Goal: Information Seeking & Learning: Learn about a topic

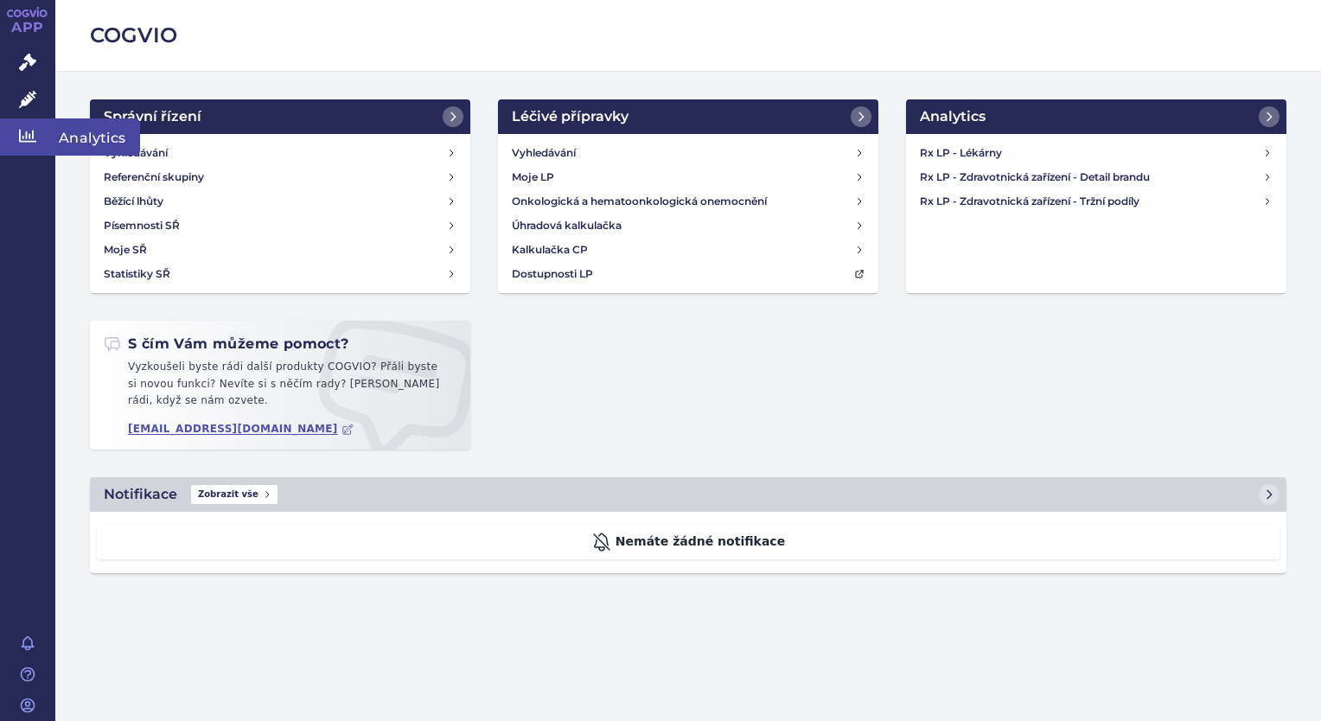
click at [22, 143] on icon at bounding box center [27, 135] width 17 height 17
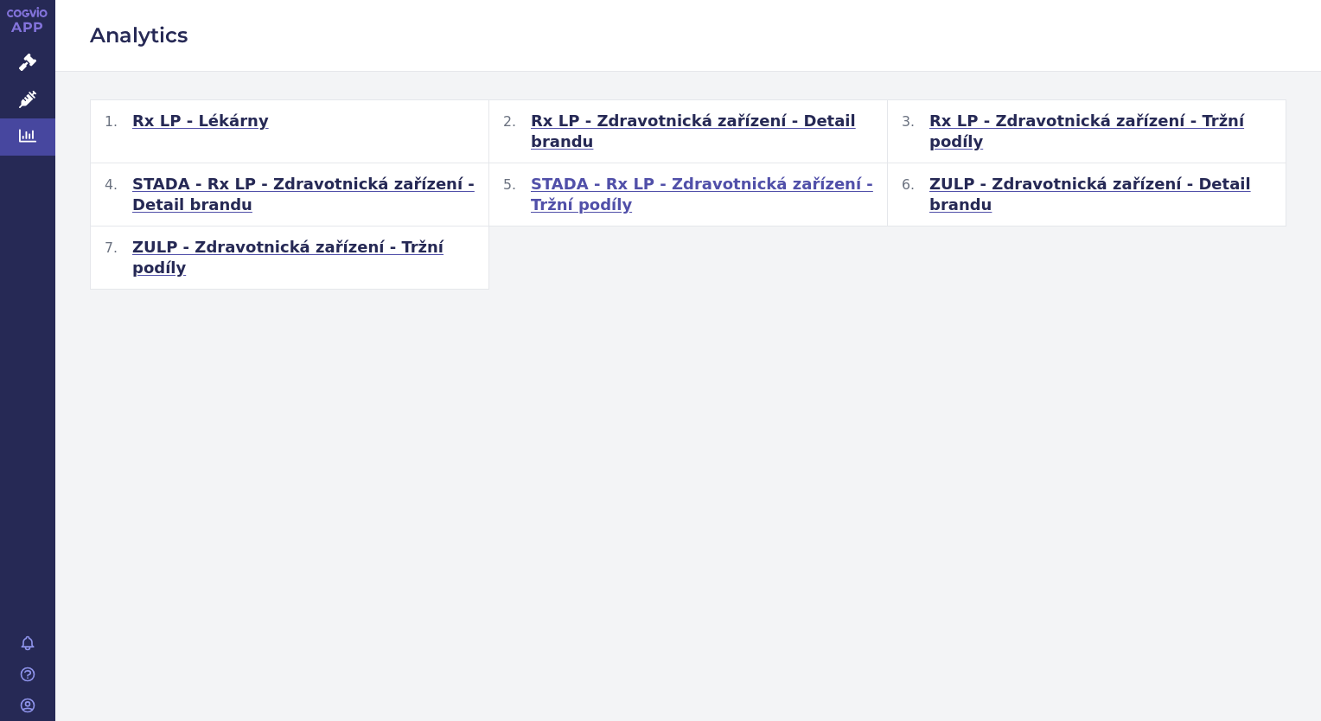
click at [633, 174] on span "STADA - Rx LP - Zdravotnická zařízení - Tržní podíly" at bounding box center [702, 194] width 342 height 41
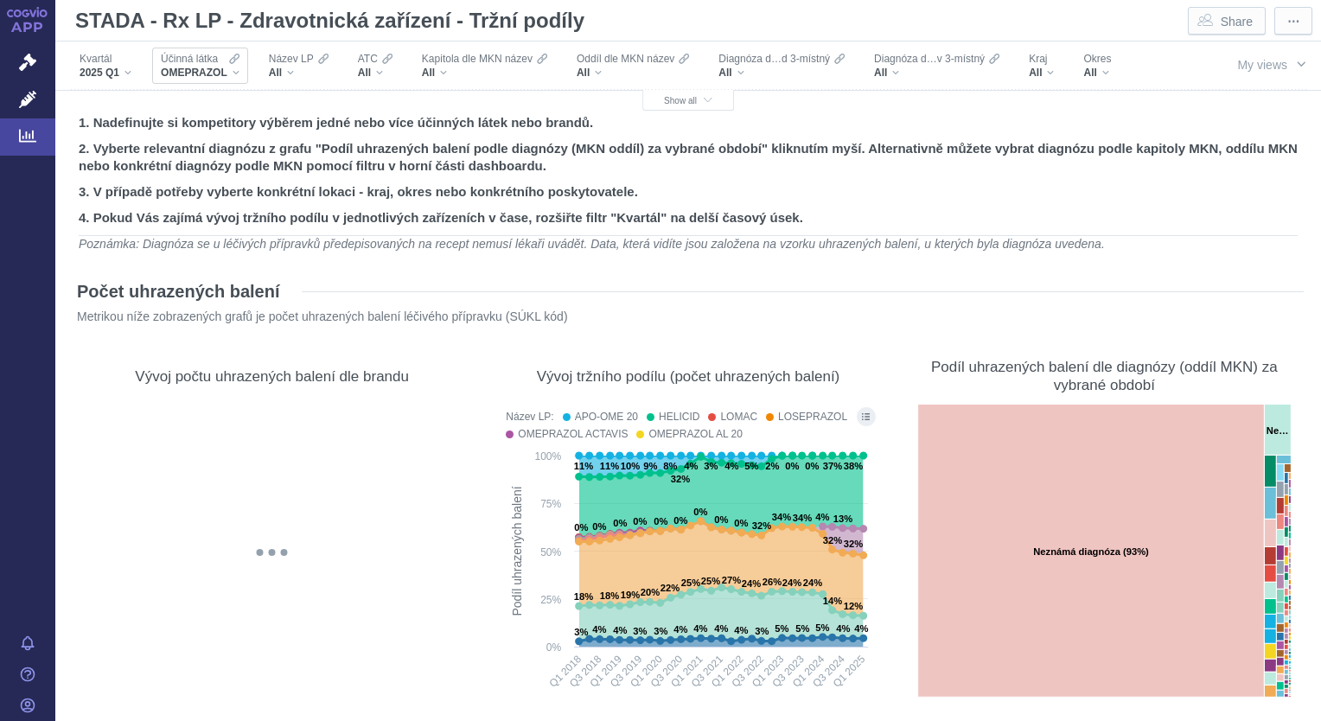
click at [232, 74] on div "OMEPRAZOL" at bounding box center [200, 73] width 79 height 14
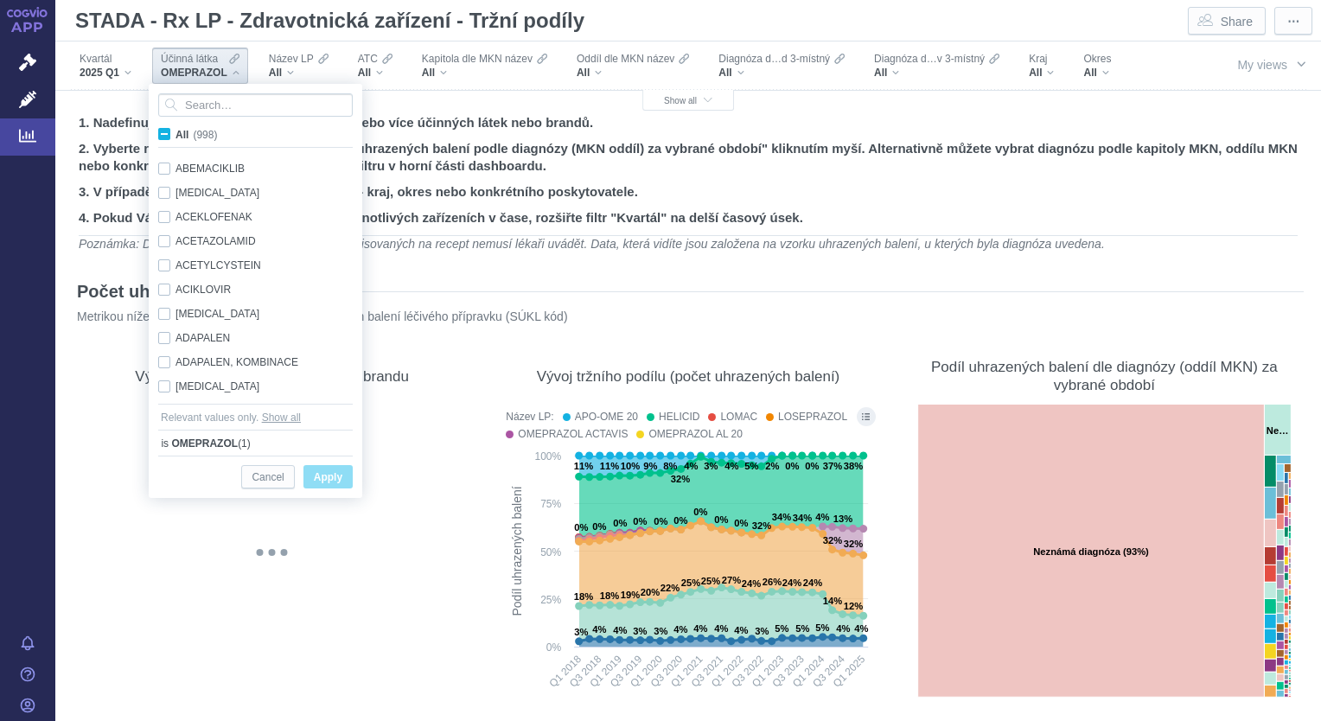
click at [175, 137] on span "All (998)" at bounding box center [195, 135] width 41 height 12
click at [175, 137] on input "All (998)" at bounding box center [180, 130] width 11 height 11
checkbox input "true"
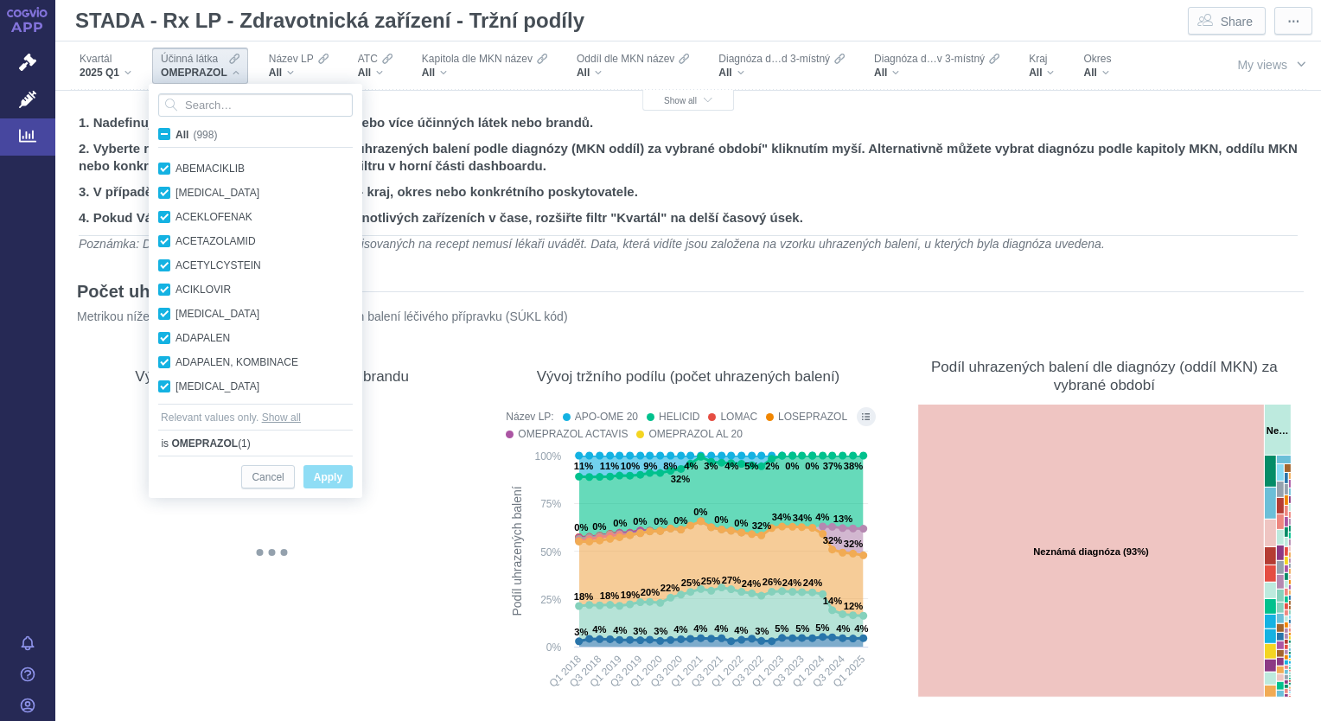
checkbox input "true"
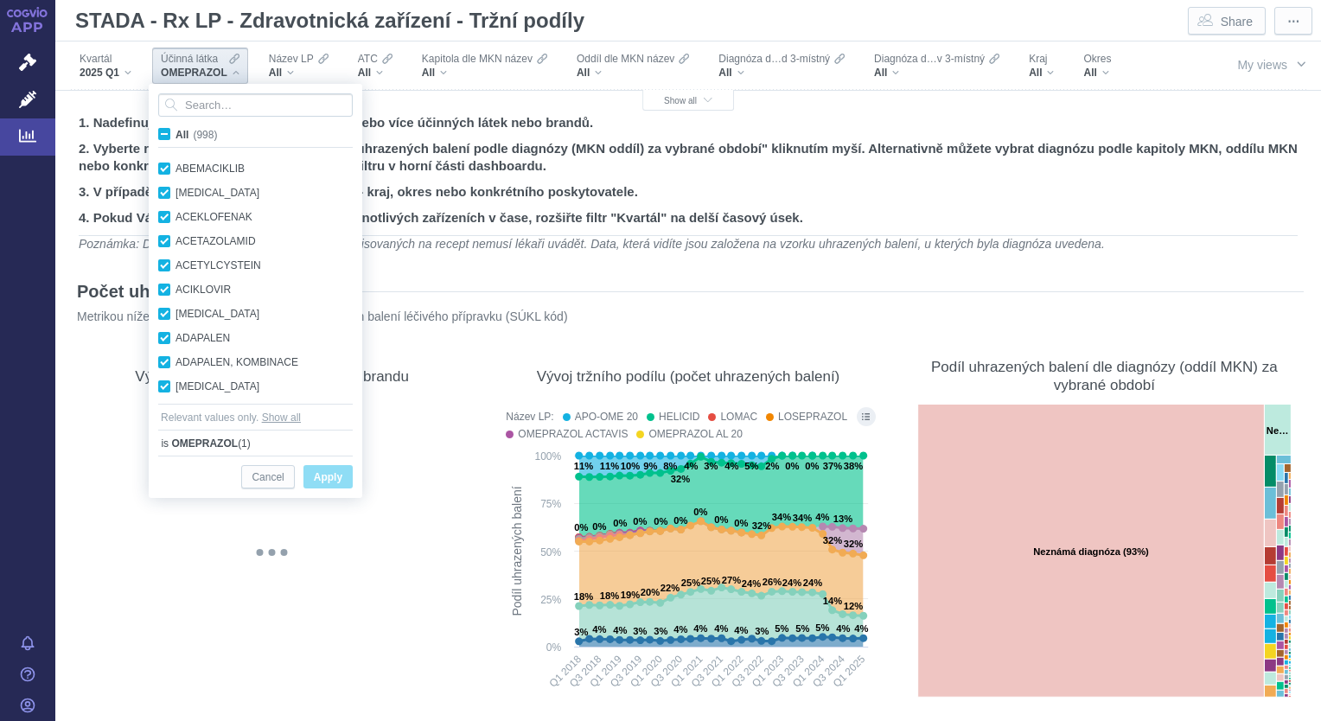
checkbox input "true"
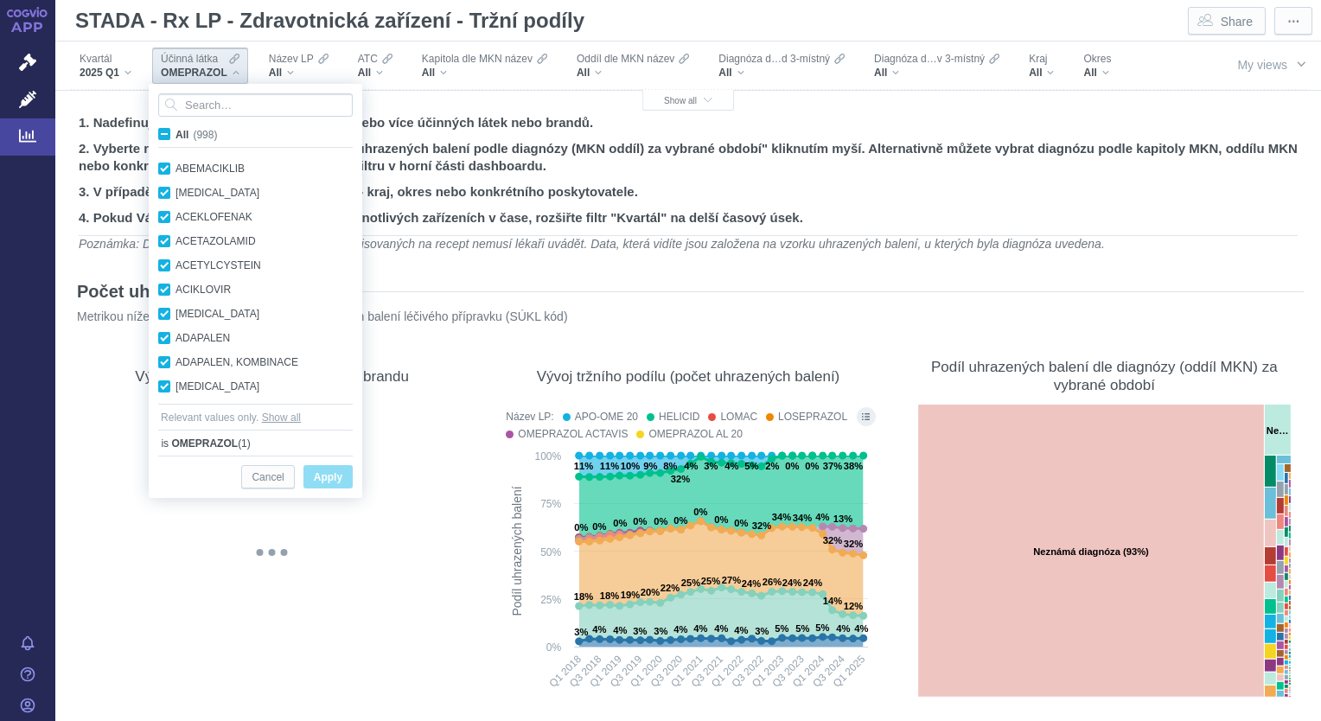
checkbox input "true"
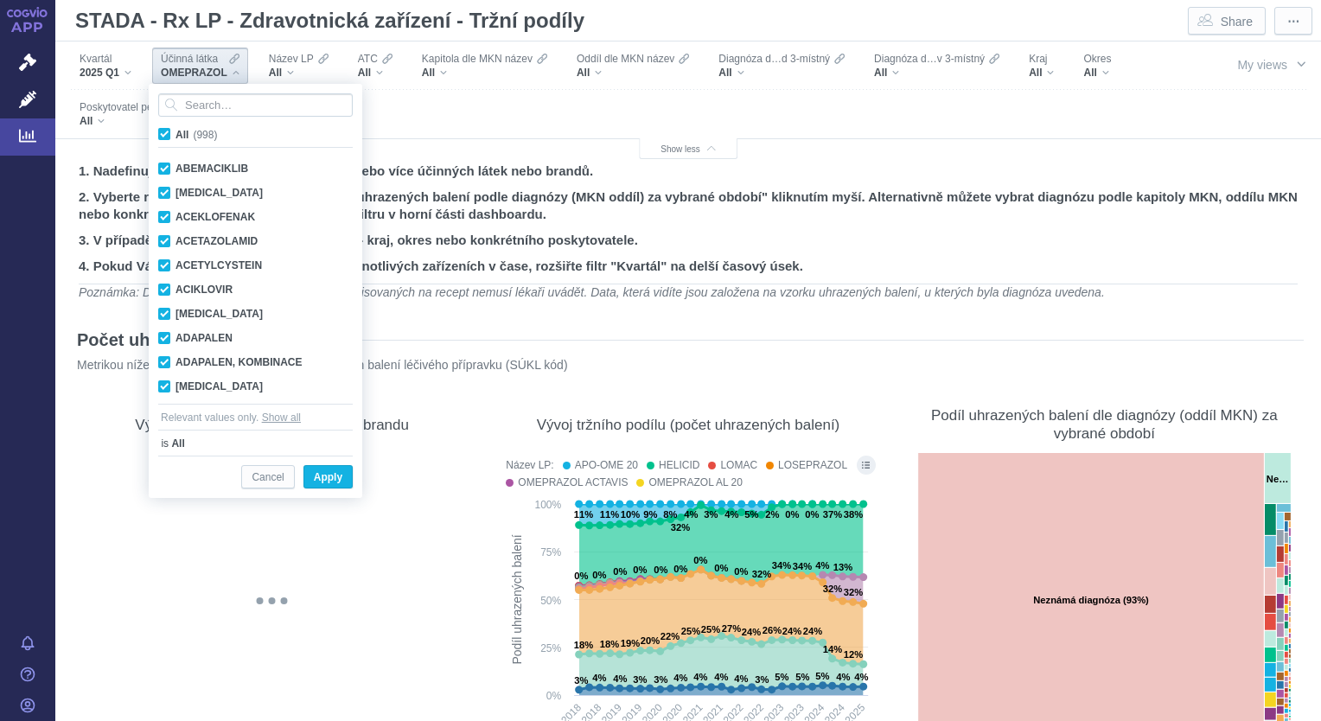
click at [175, 137] on span "All (998)" at bounding box center [195, 135] width 41 height 12
click at [175, 137] on input "All (998)" at bounding box center [180, 130] width 11 height 11
checkbox input "false"
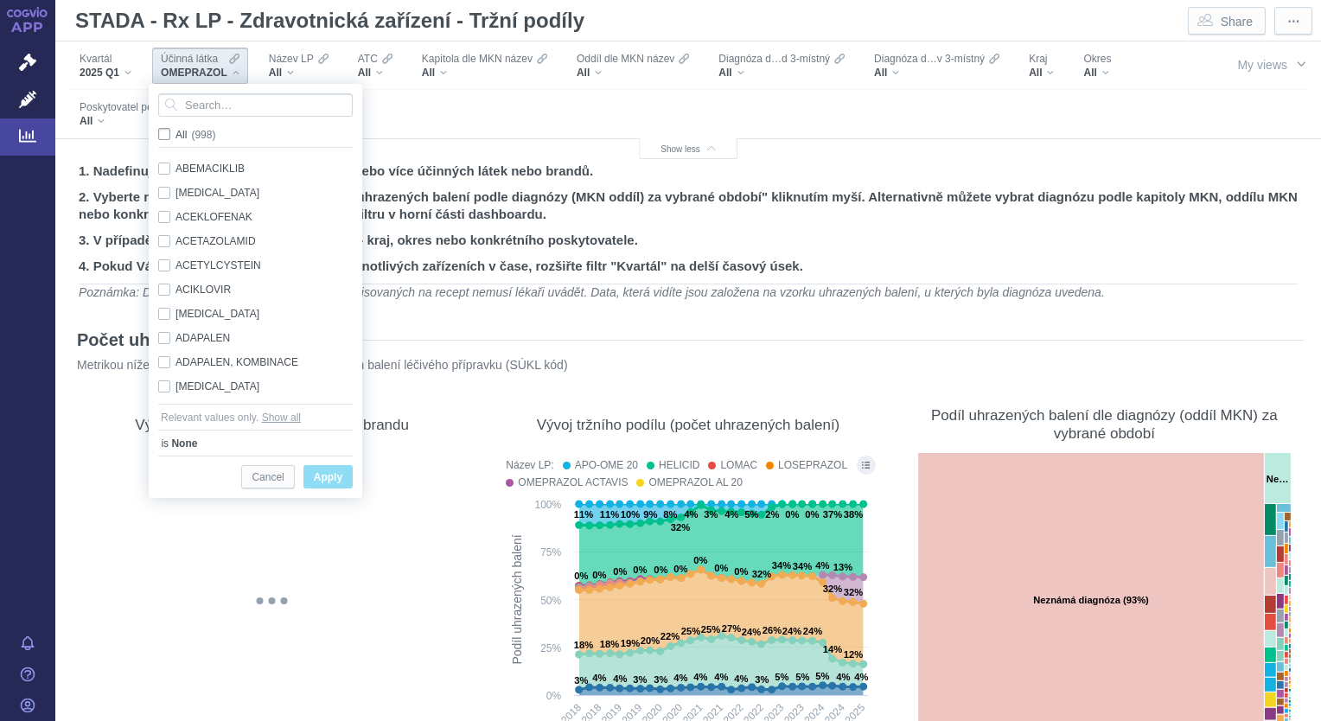
checkbox input "false"
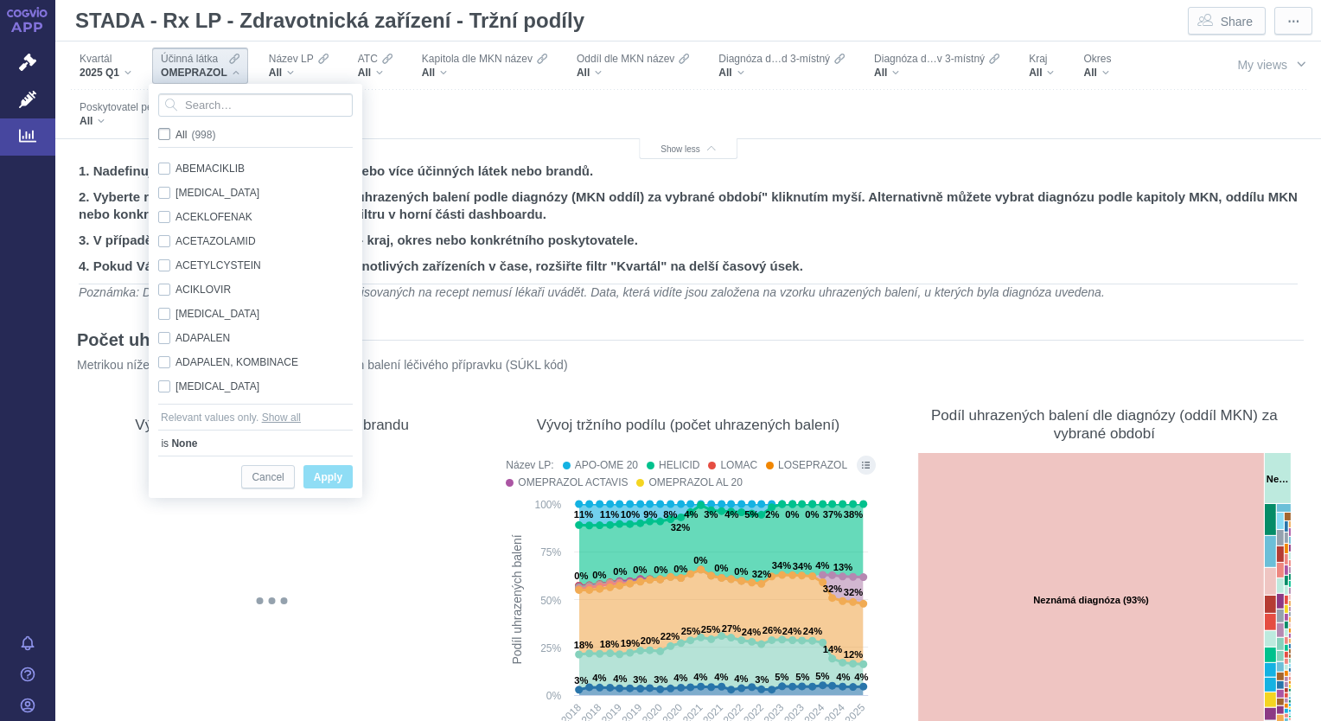
checkbox input "false"
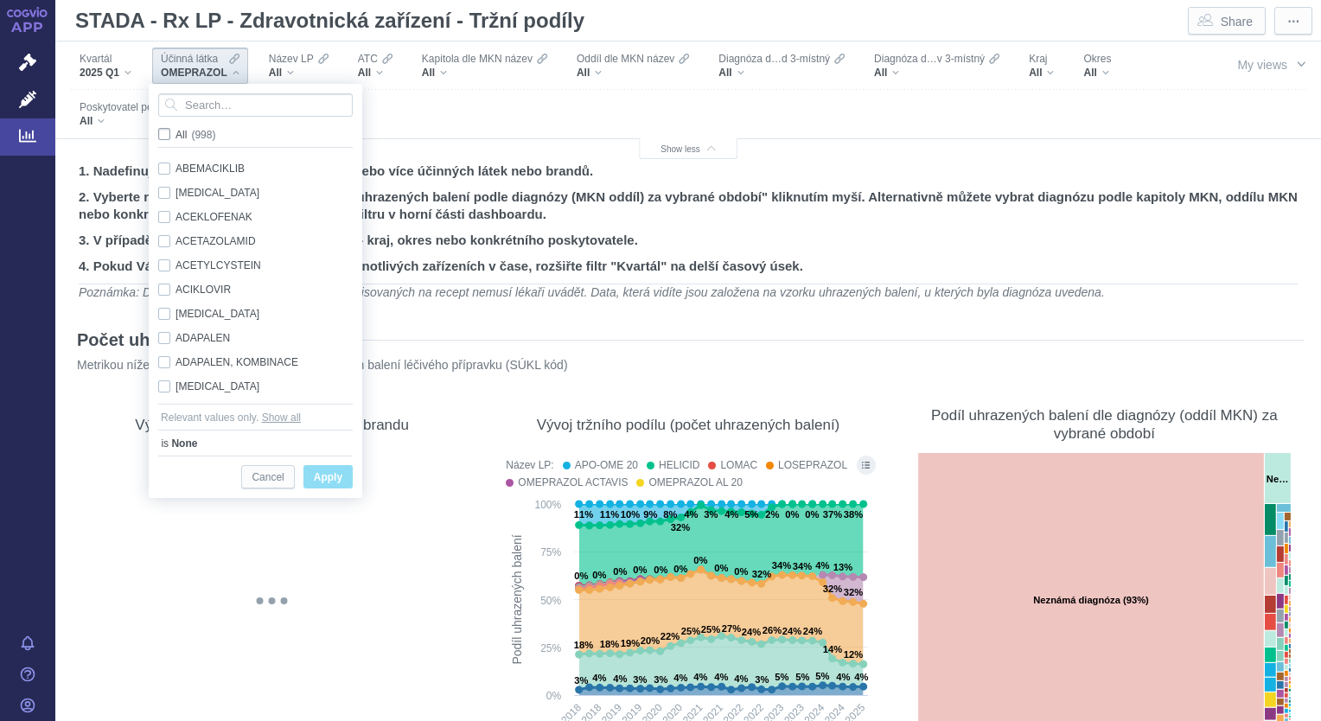
checkbox input "false"
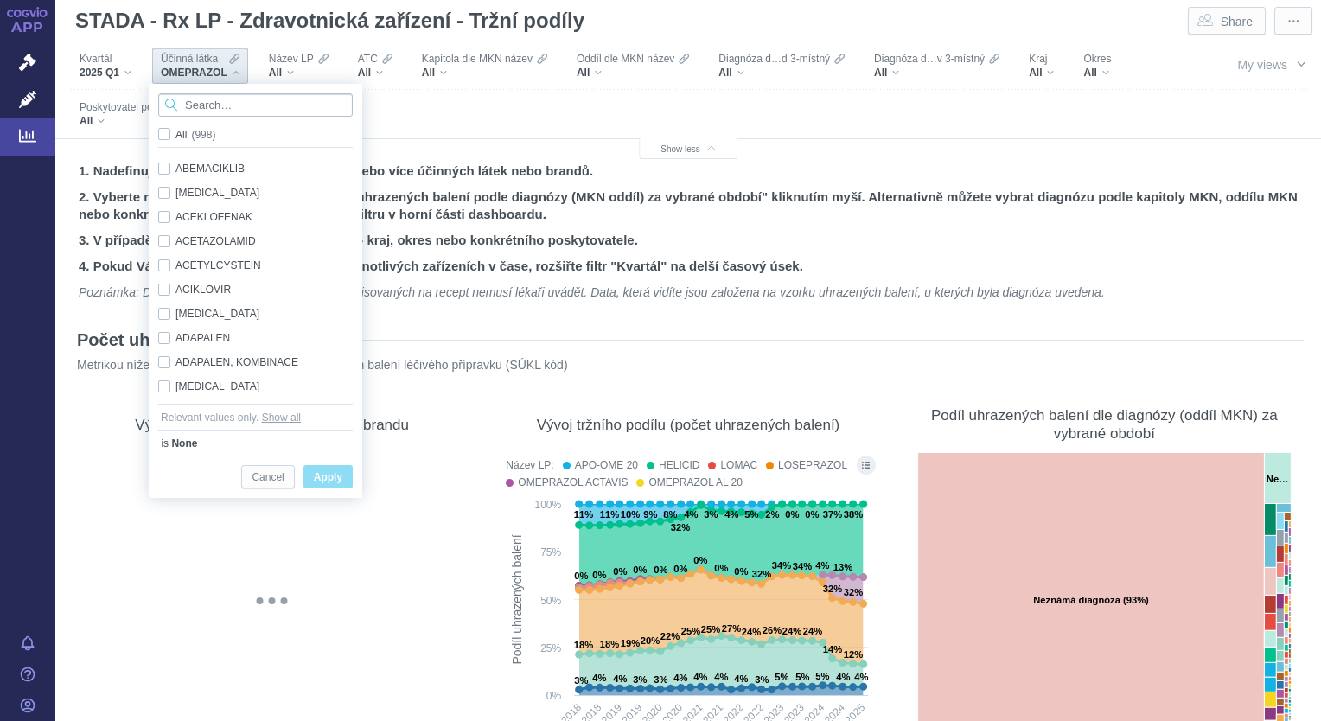
click at [207, 105] on input "Search attribute values" at bounding box center [255, 104] width 195 height 23
type input "z"
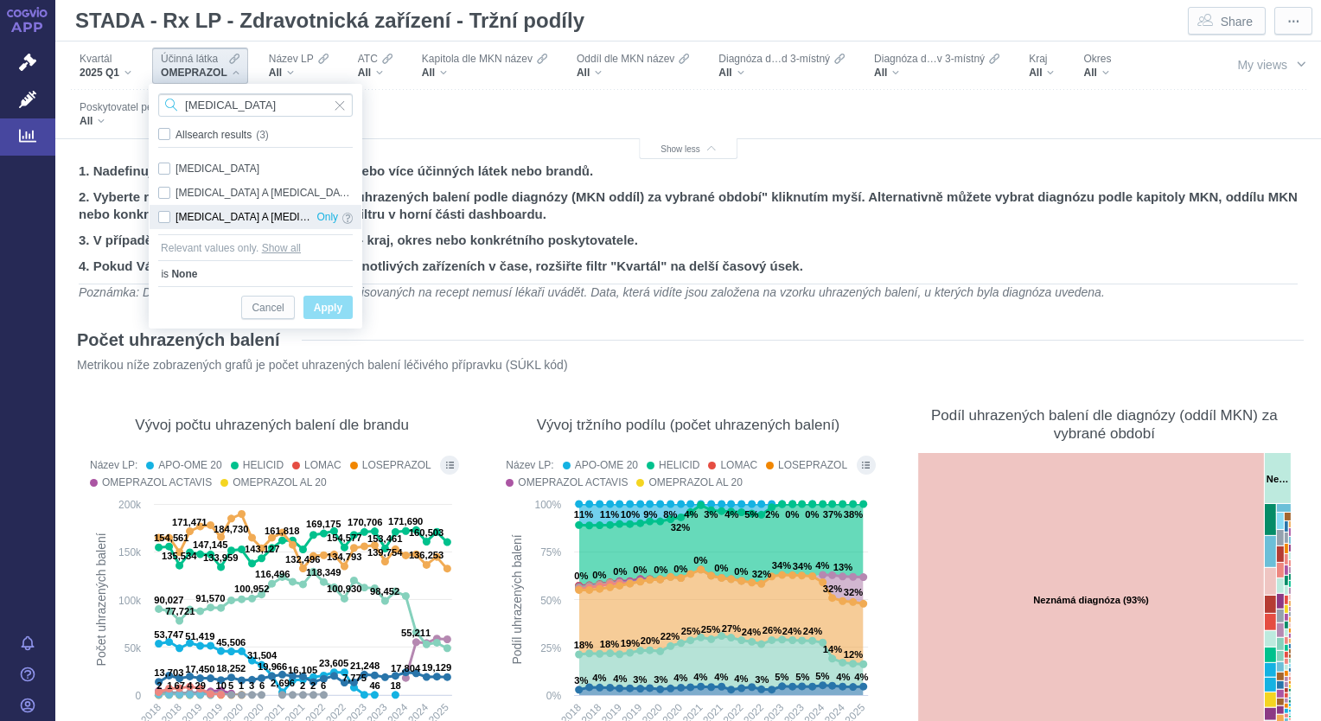
type input "[MEDICAL_DATA]"
click at [163, 219] on div "[MEDICAL_DATA] A [MEDICAL_DATA] Only" at bounding box center [256, 217] width 212 height 24
checkbox input "true"
click at [325, 309] on span "Apply" at bounding box center [328, 308] width 29 height 22
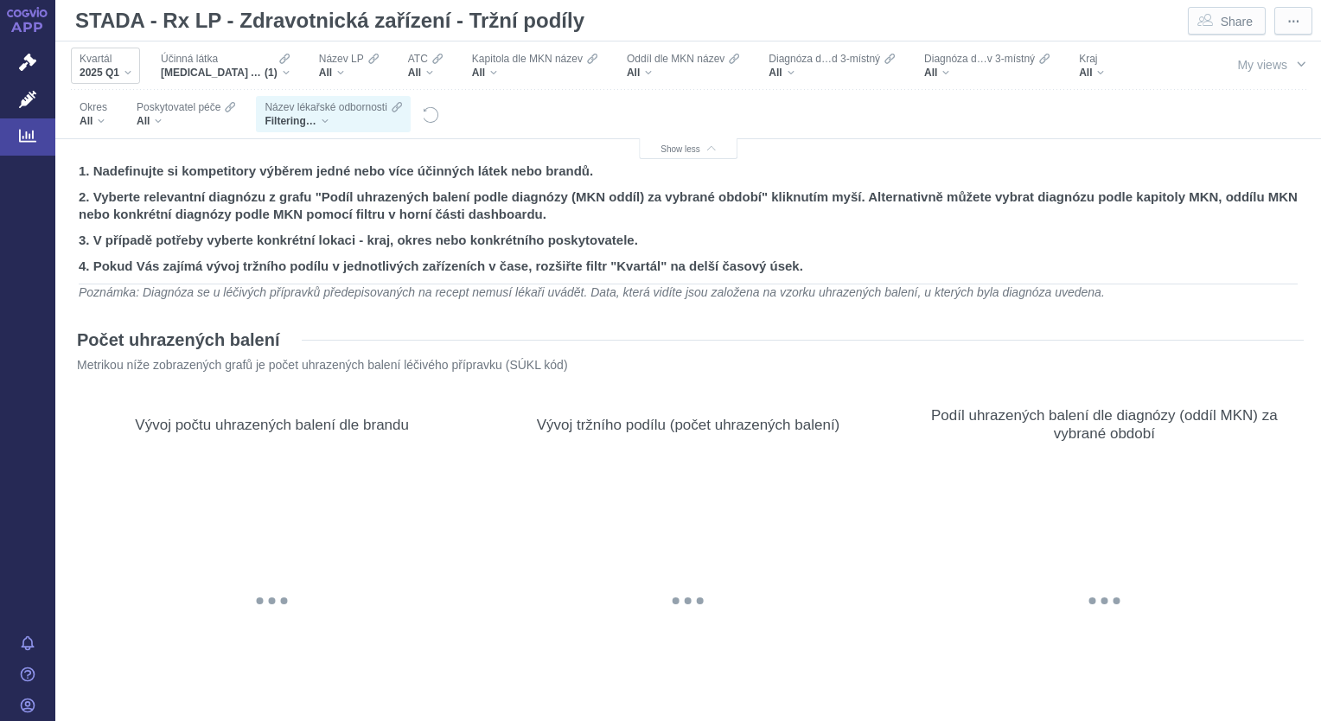
click at [124, 74] on div "2025 Q1" at bounding box center [106, 73] width 52 height 14
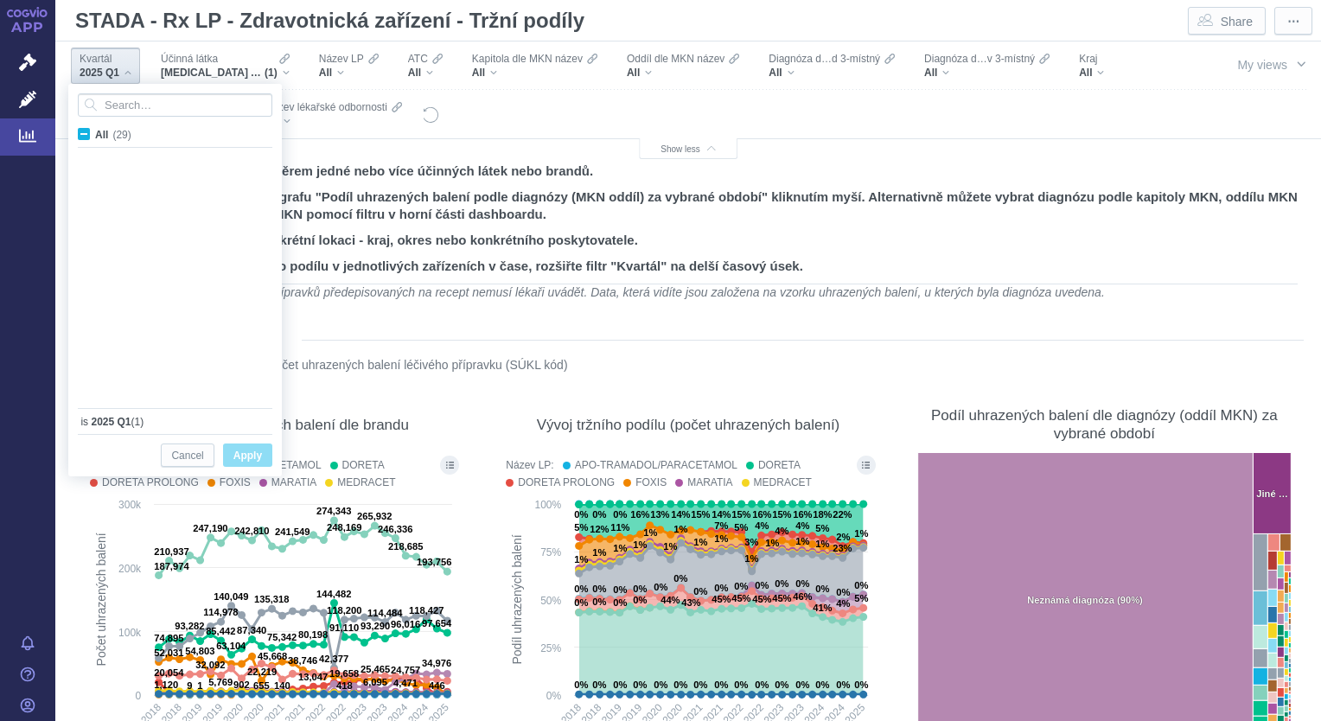
click at [124, 74] on div "2025 Q1" at bounding box center [106, 73] width 52 height 14
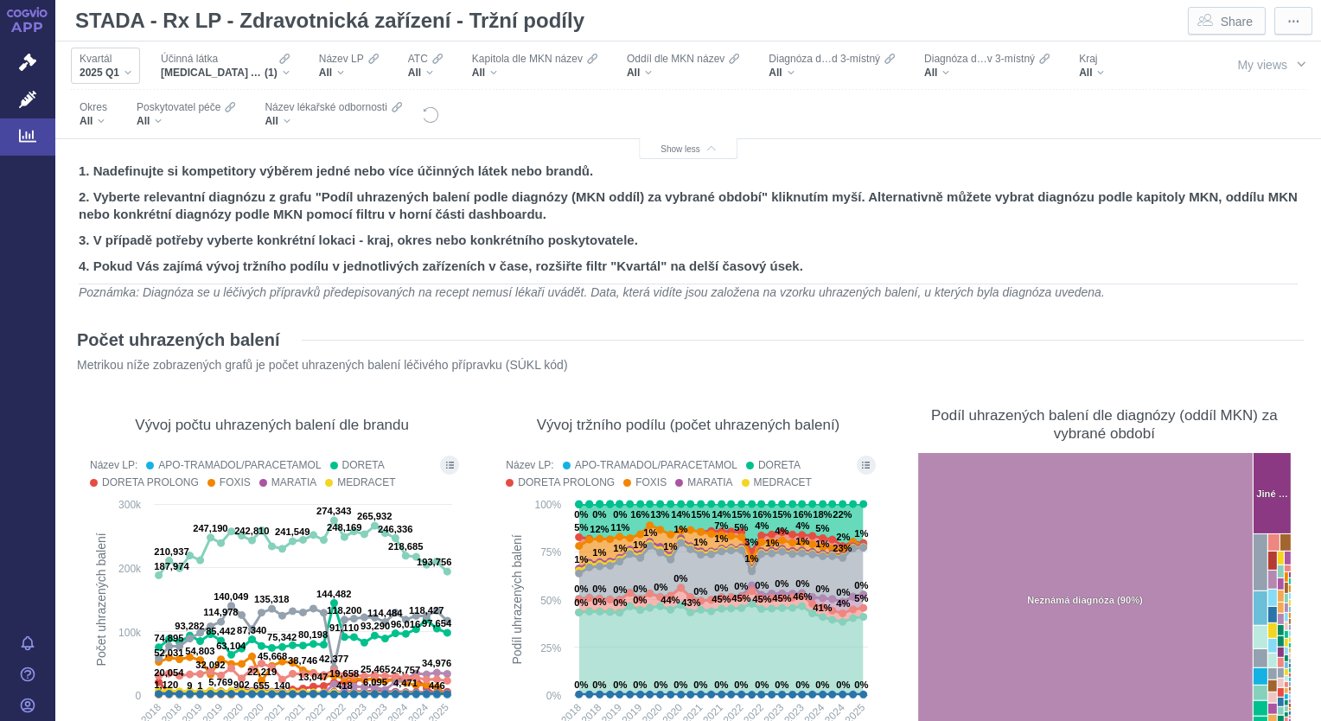
click at [124, 74] on div "2025 Q1" at bounding box center [106, 73] width 52 height 14
click at [131, 71] on div "Kvartál 2025 Q1" at bounding box center [105, 66] width 69 height 36
click at [124, 68] on div "2025 Q1" at bounding box center [106, 73] width 52 height 14
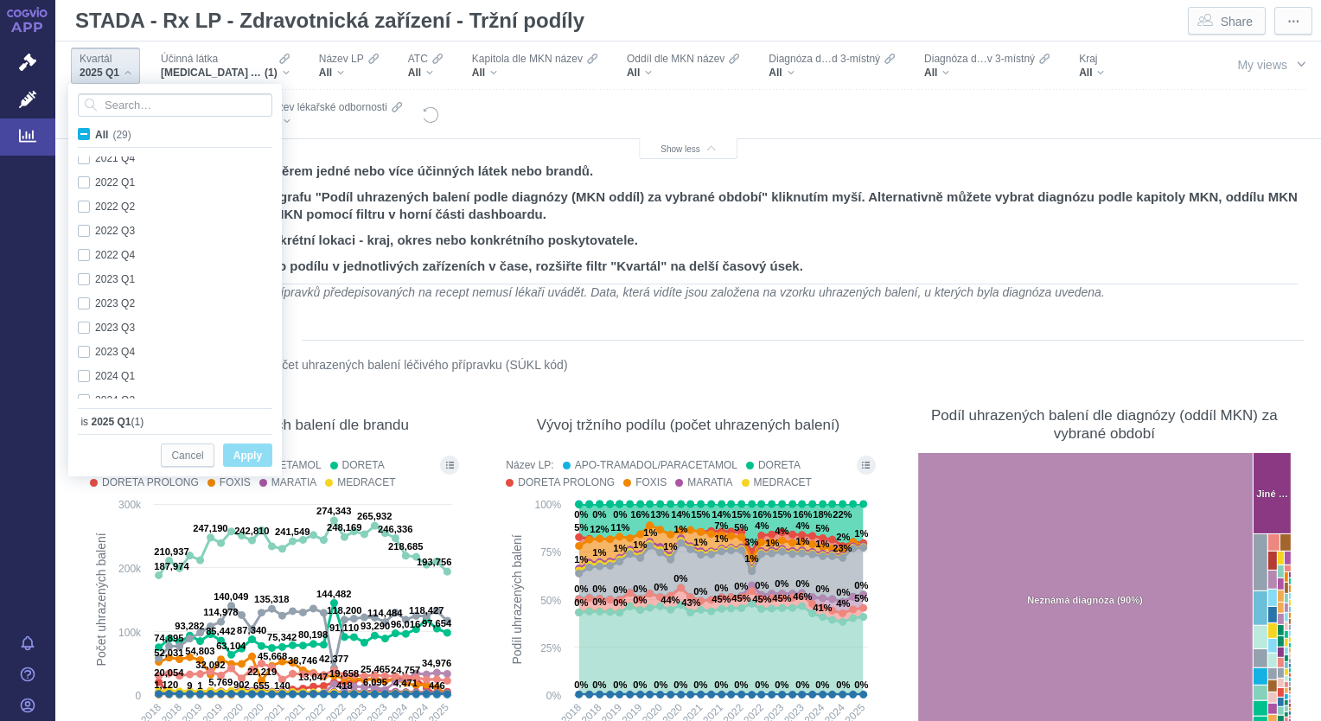
scroll to position [460, 0]
click at [251, 450] on span "Apply" at bounding box center [247, 456] width 29 height 22
click at [1091, 98] on div "Filters" at bounding box center [809, 114] width 738 height 48
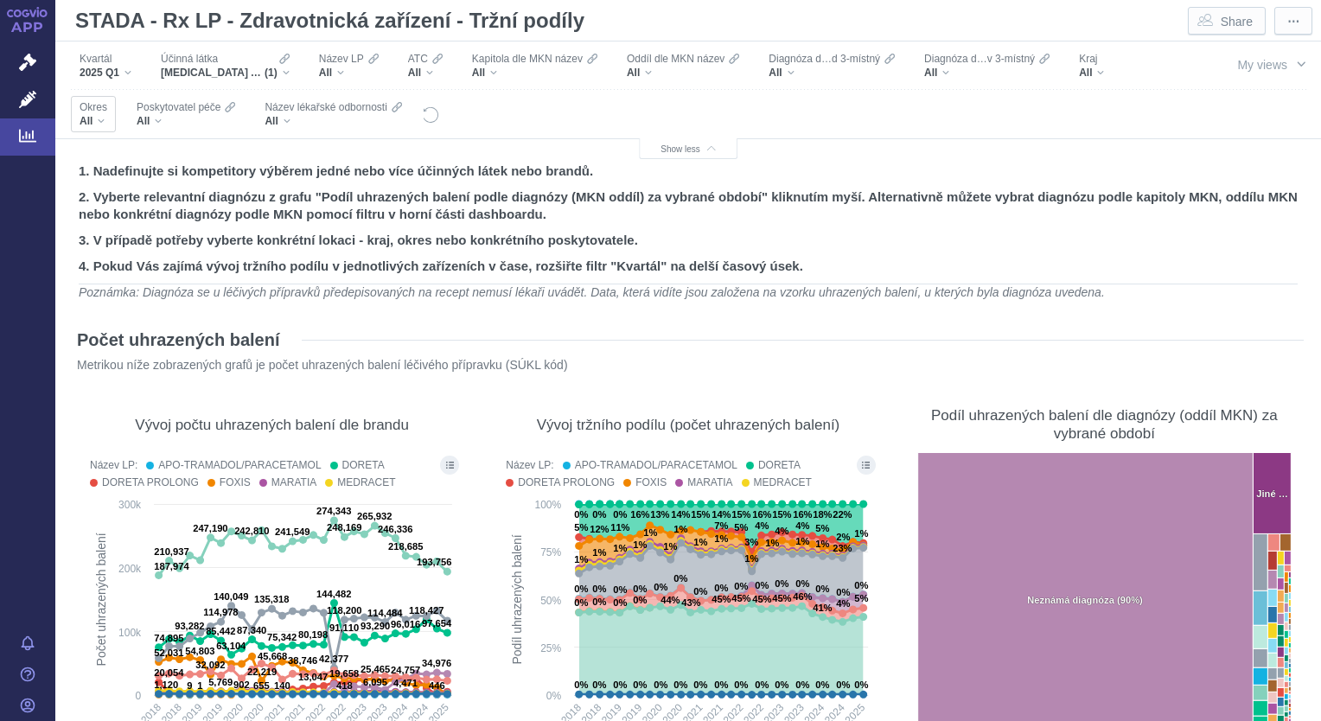
click at [96, 121] on div "All" at bounding box center [94, 121] width 28 height 14
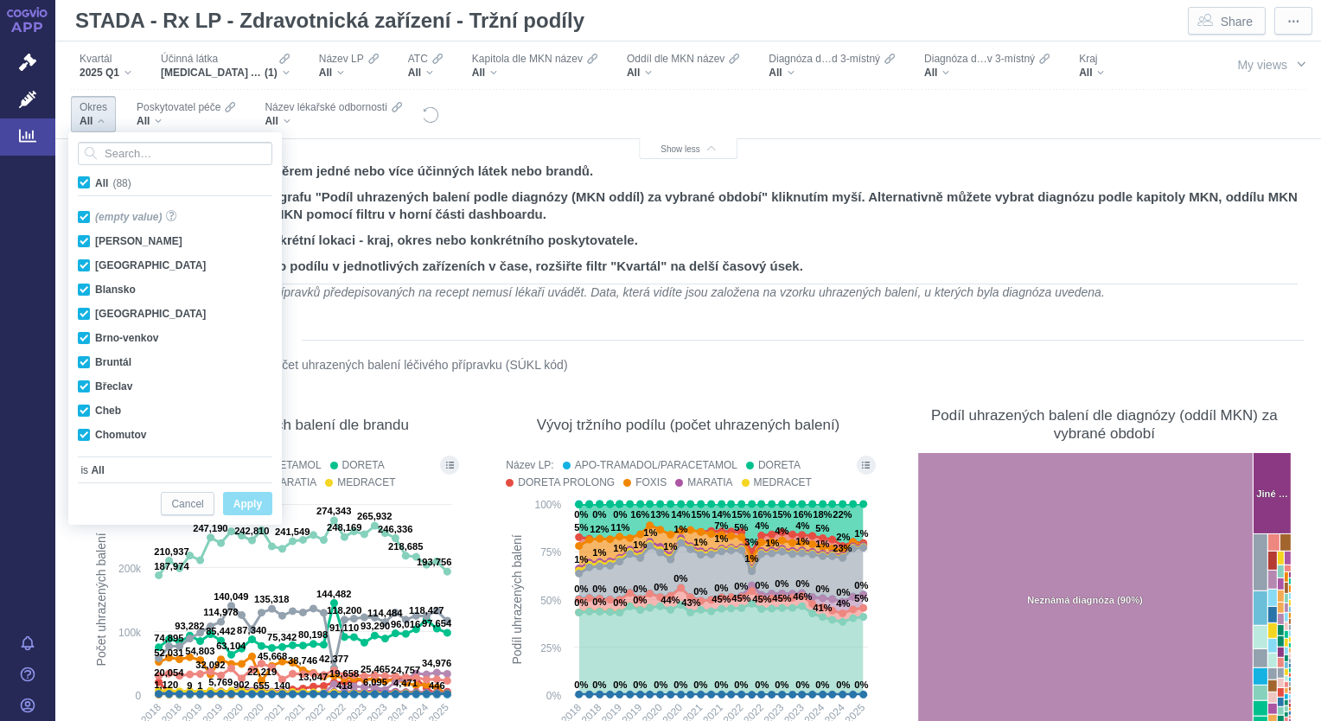
click at [95, 178] on span "All (88)" at bounding box center [113, 183] width 36 height 12
click at [95, 178] on input "All (88)" at bounding box center [100, 179] width 11 height 11
checkbox input "false"
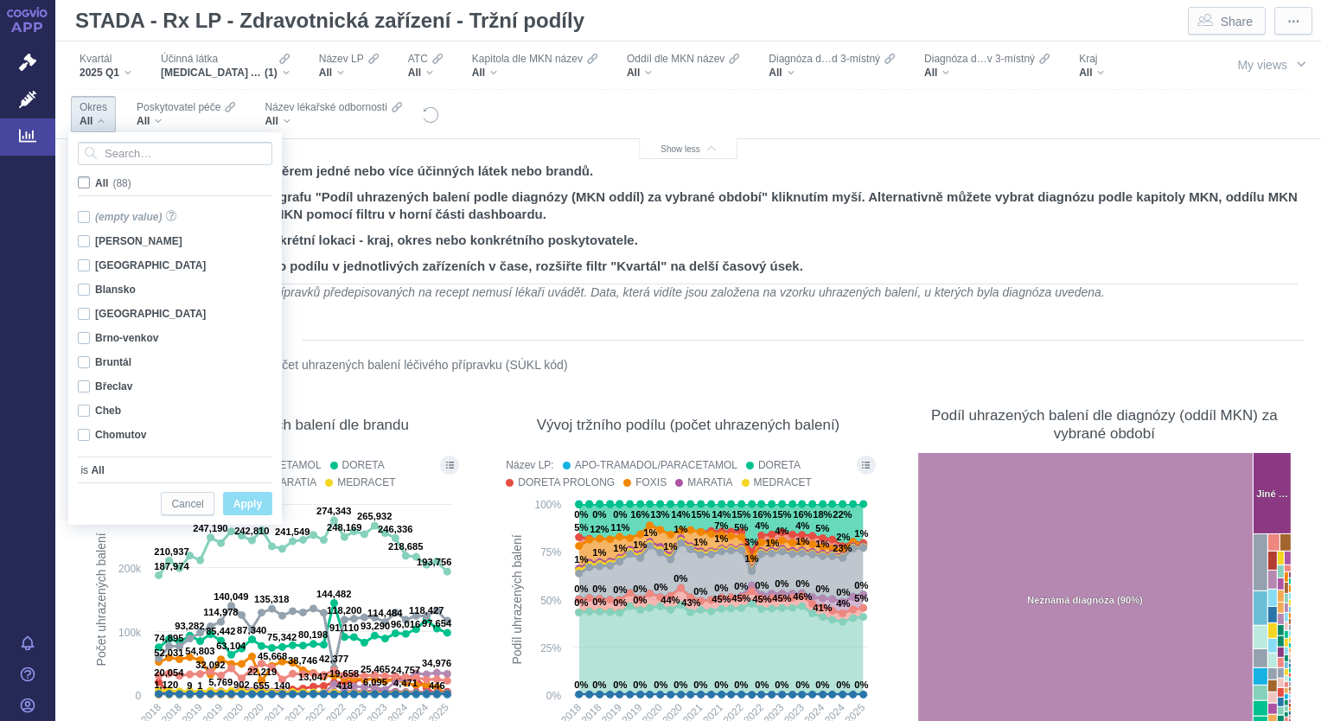
checkbox input "false"
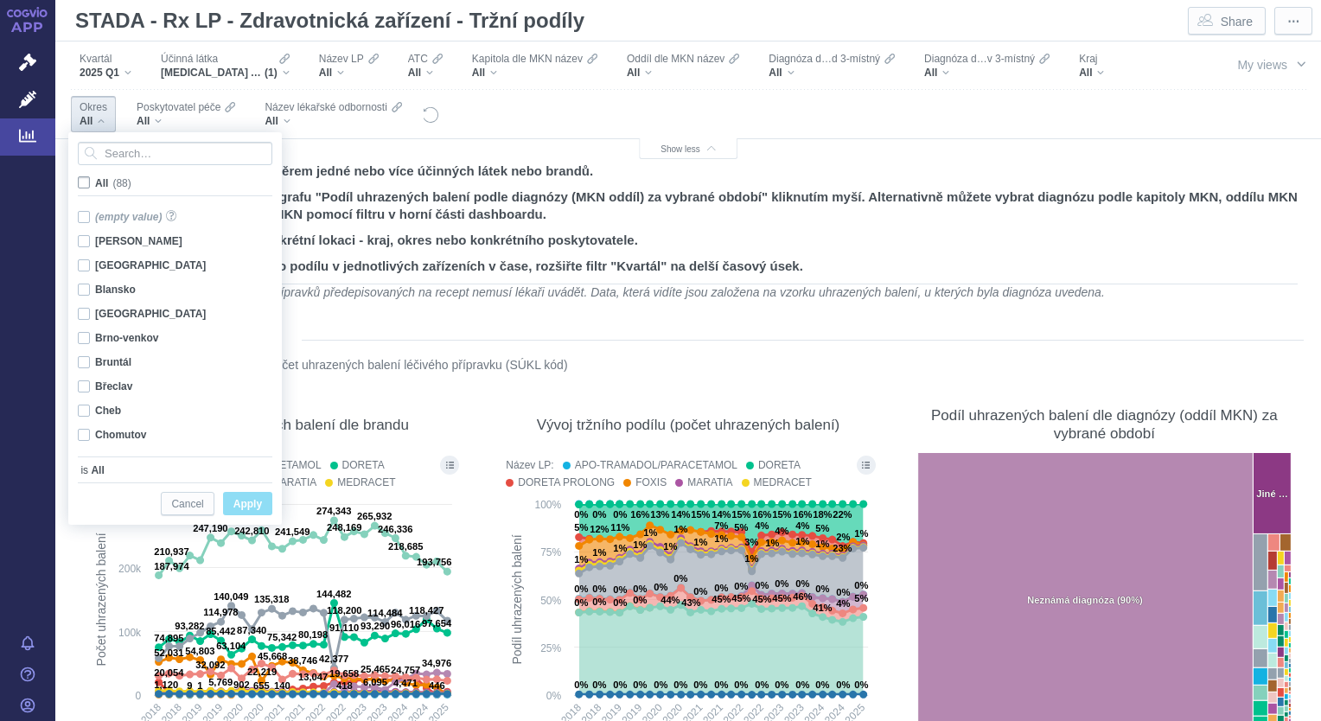
checkbox input "false"
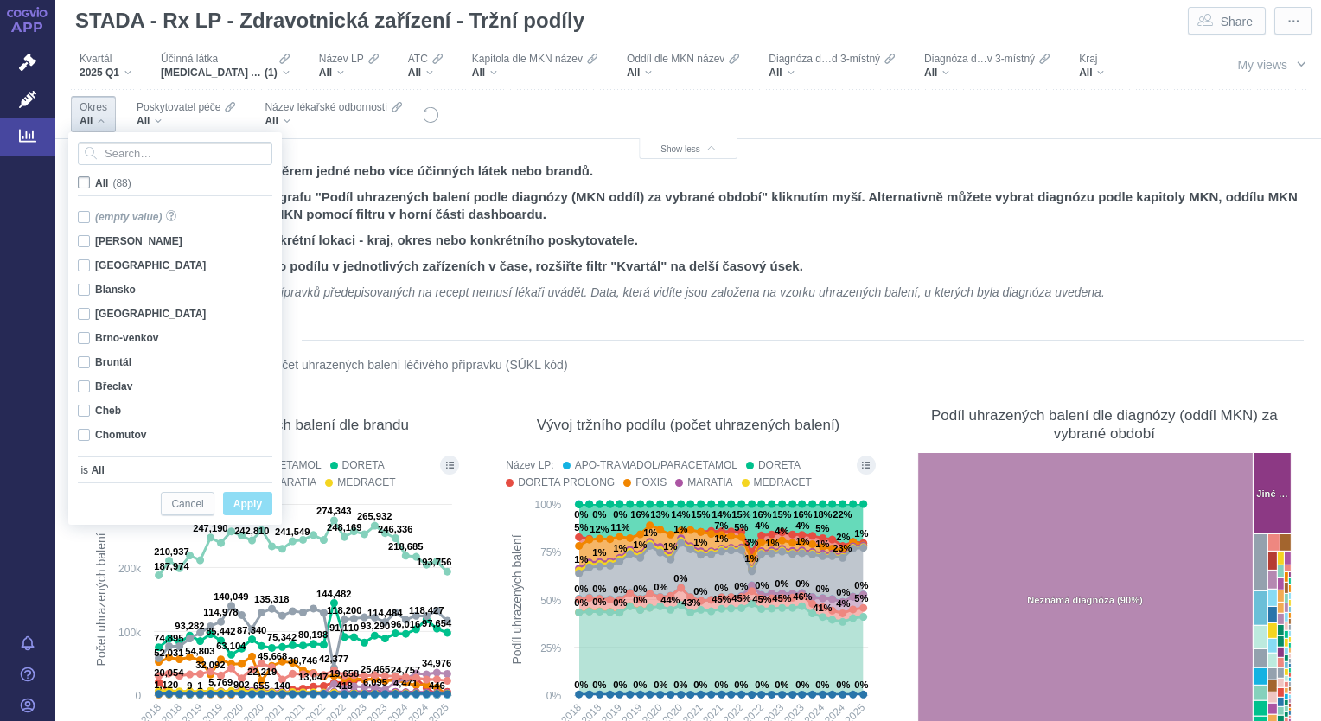
checkbox input "false"
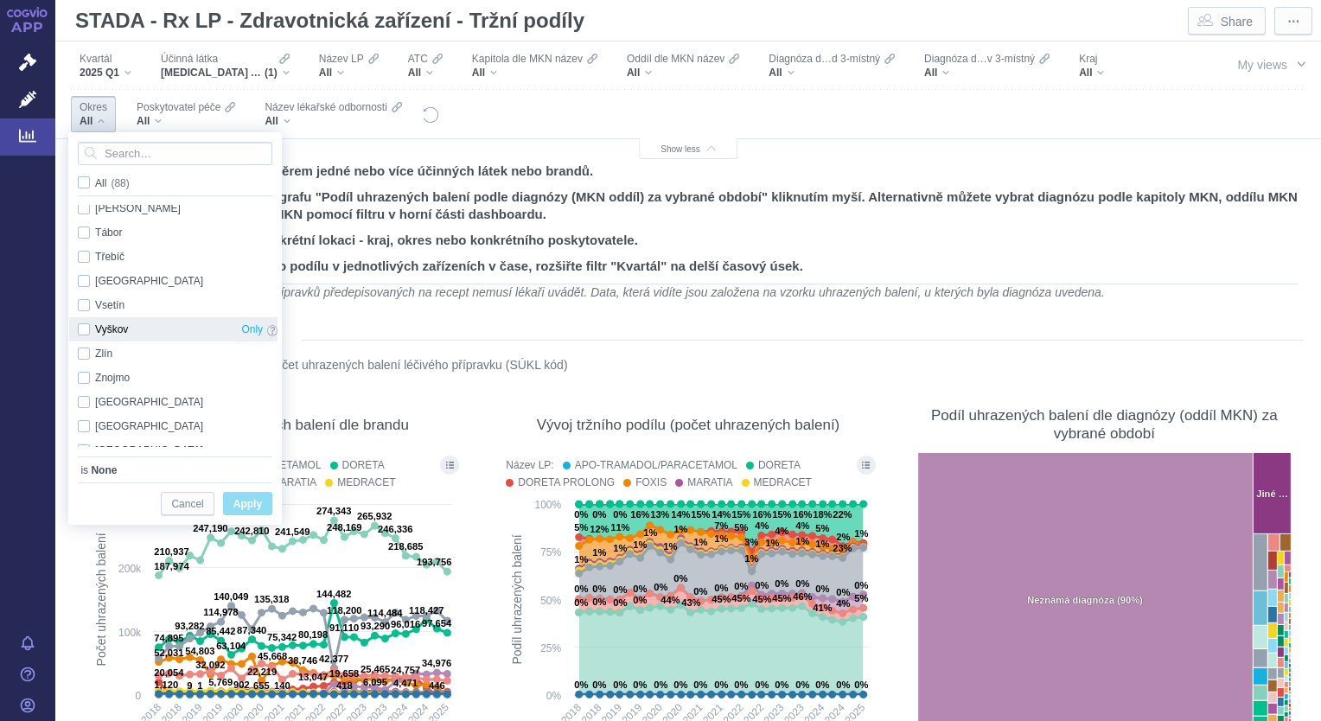
scroll to position [1766, 0]
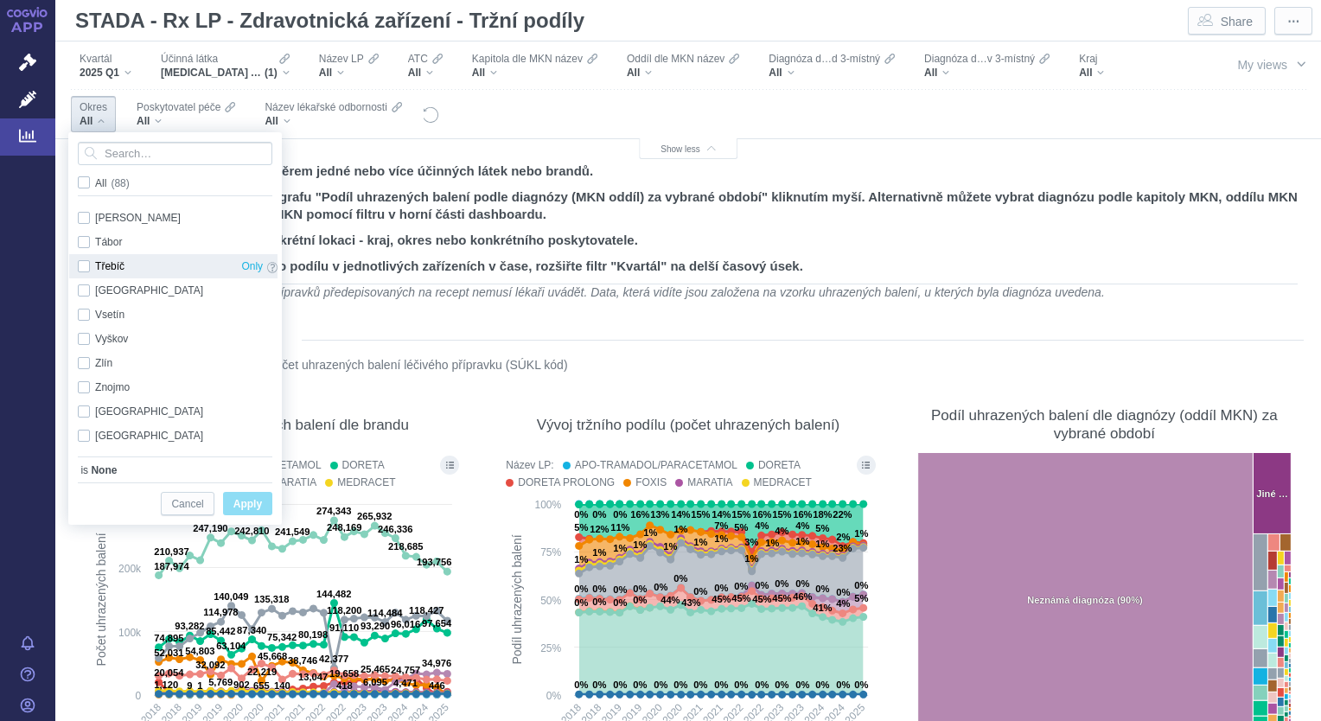
click at [86, 271] on div "Třebíč Only" at bounding box center [177, 266] width 217 height 24
checkbox input "true"
click at [258, 510] on span "Apply" at bounding box center [247, 505] width 29 height 22
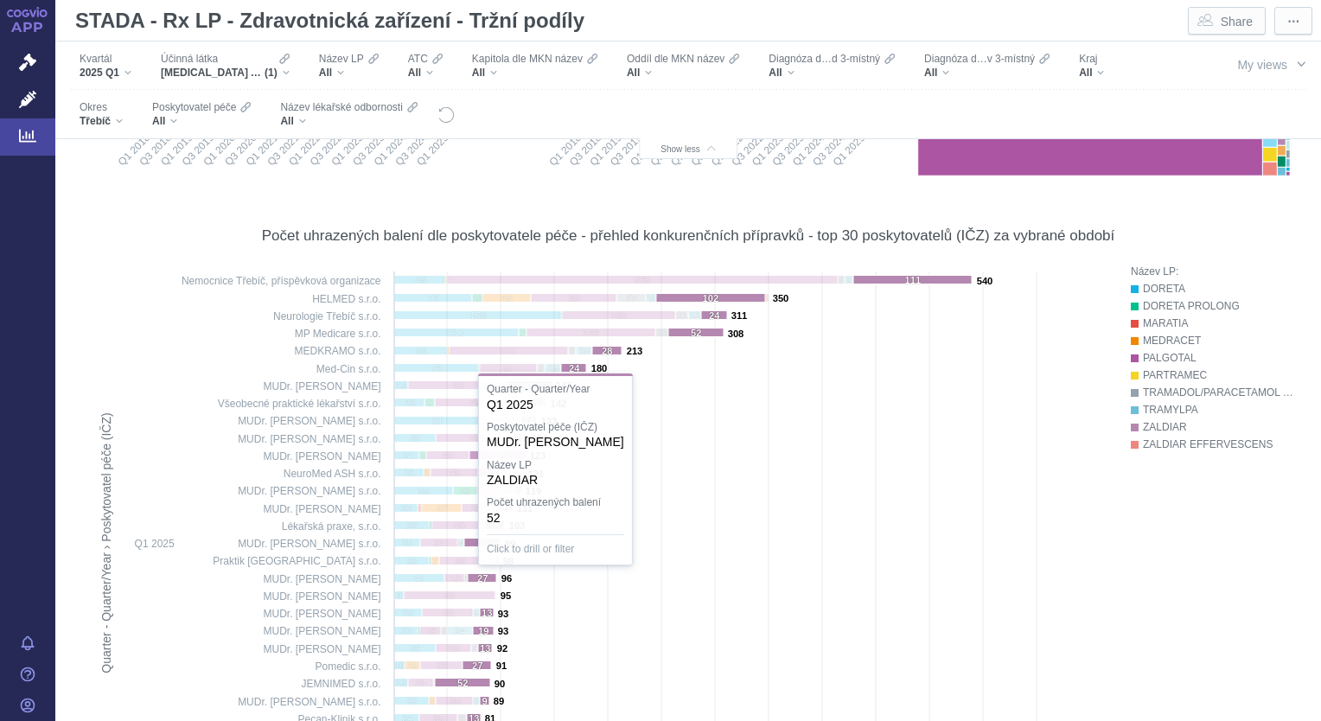
scroll to position [576, 0]
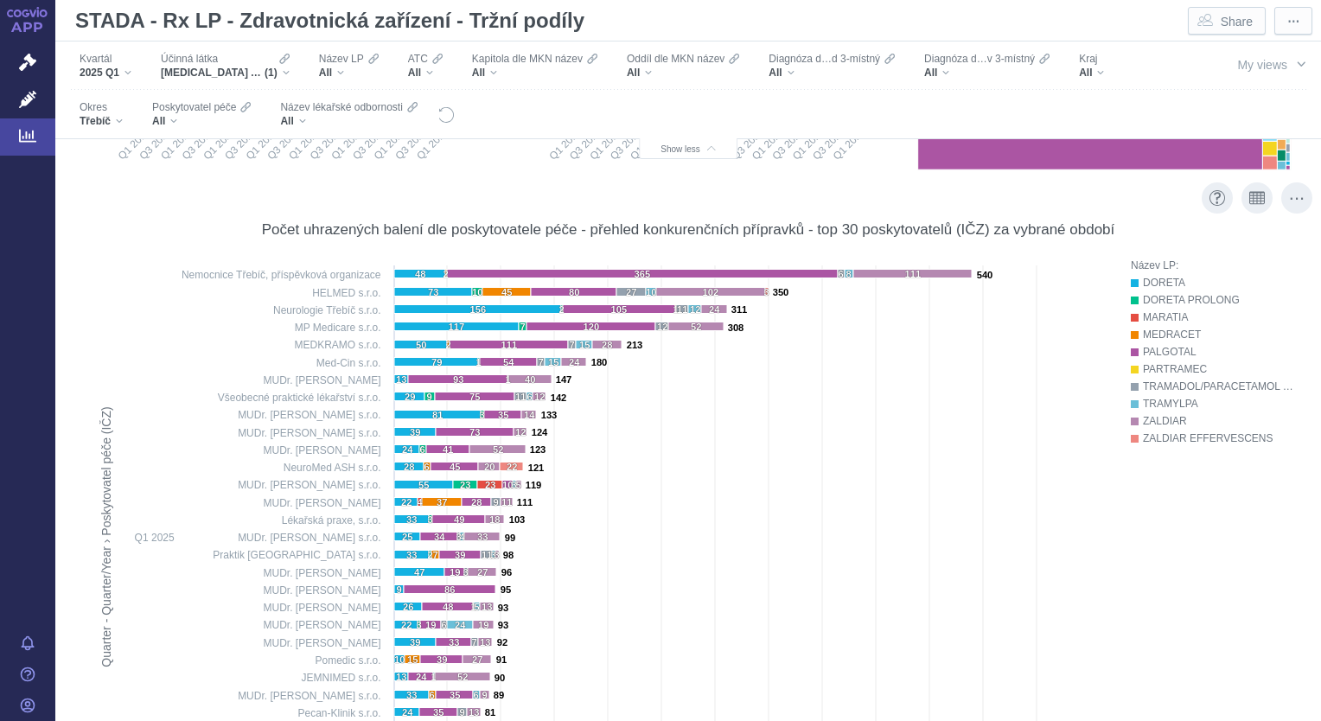
click at [870, 401] on rect at bounding box center [597, 561] width 1019 height 609
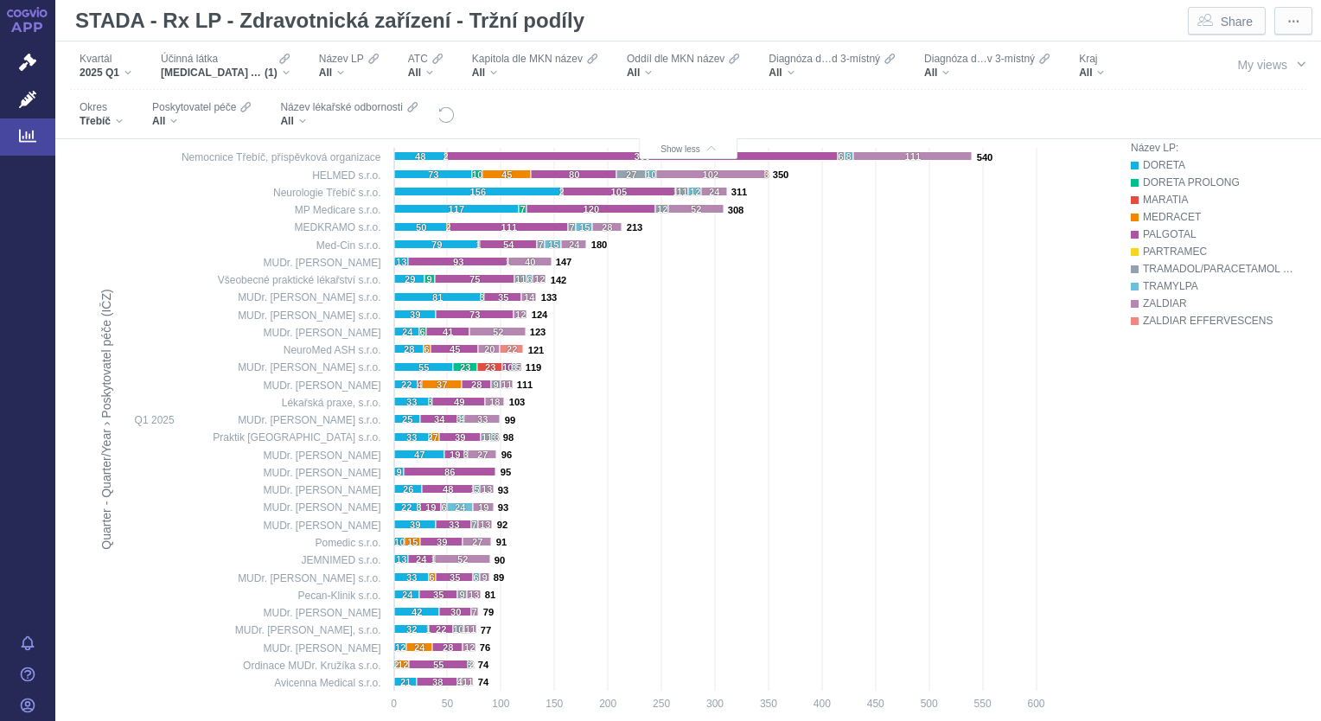
scroll to position [674, 0]
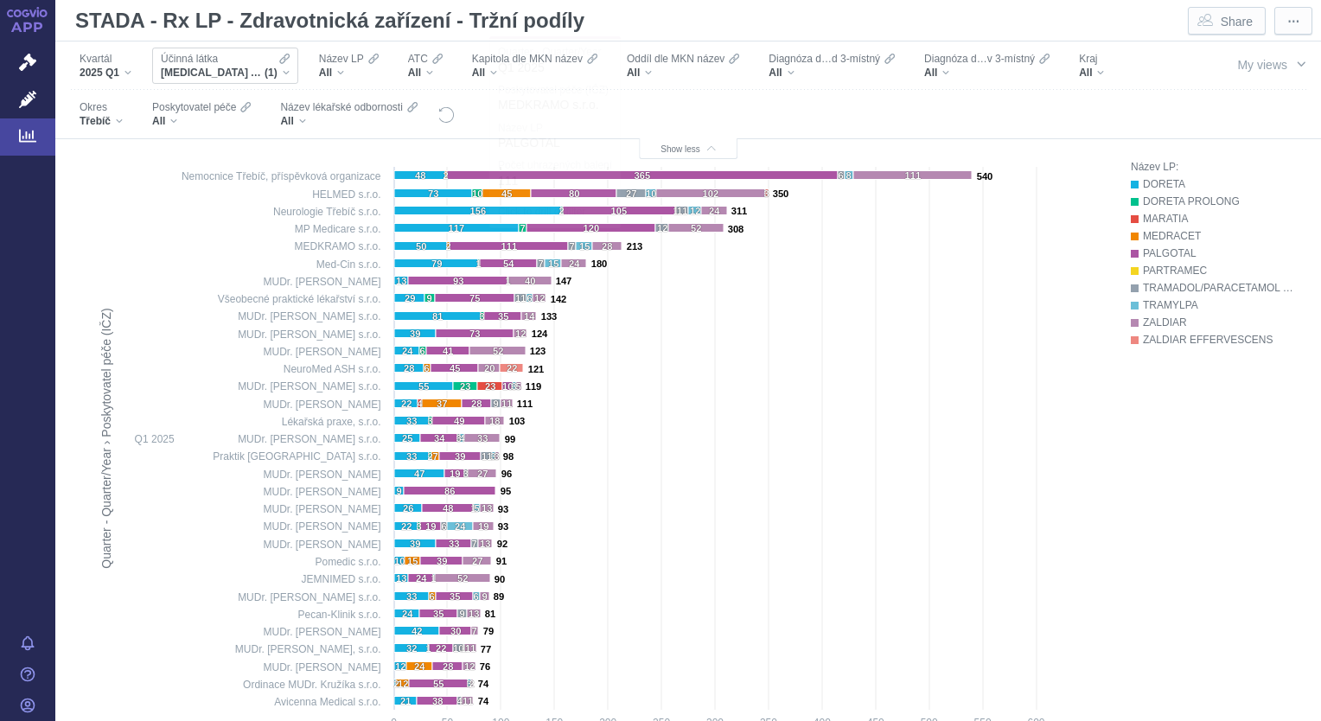
click at [289, 71] on div "Účinná [PERSON_NAME] [MEDICAL_DATA] A [MEDICAL_DATA] (1)" at bounding box center [225, 66] width 146 height 36
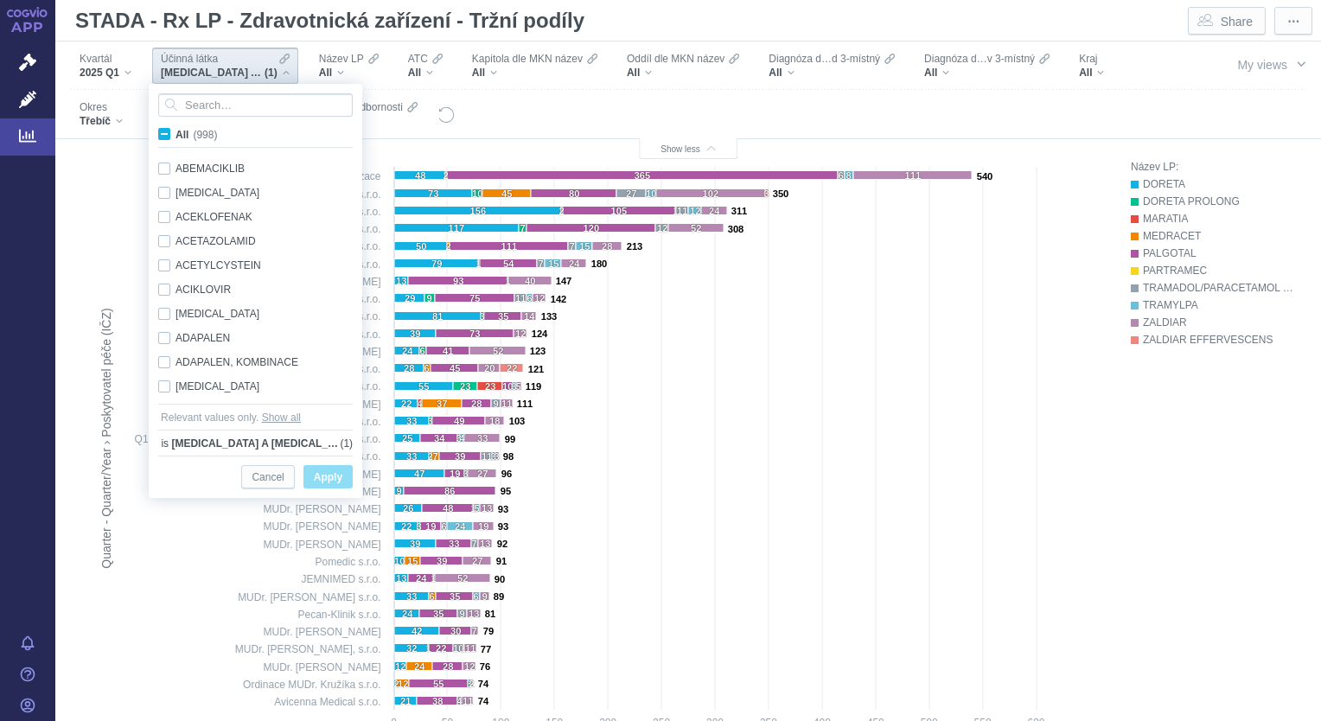
click at [175, 139] on span "All (998)" at bounding box center [195, 135] width 41 height 12
click at [175, 137] on input "All (998)" at bounding box center [180, 130] width 11 height 11
checkbox input "true"
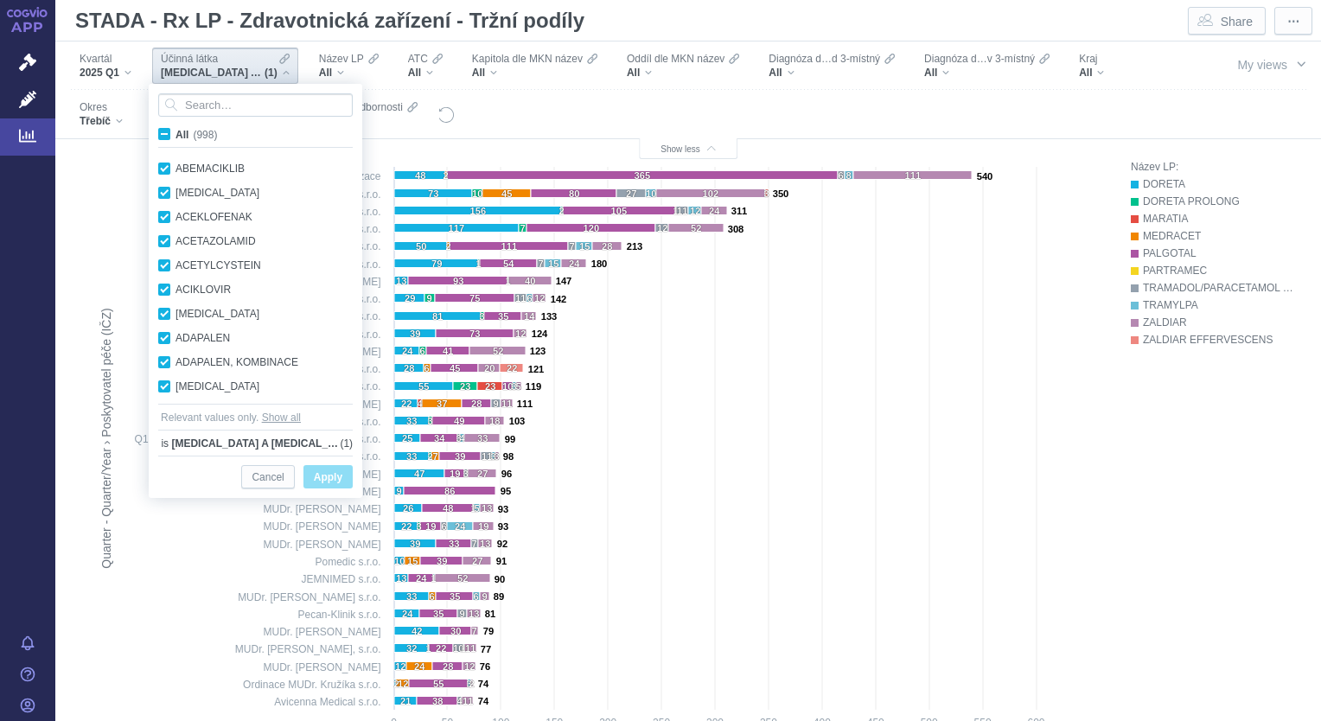
checkbox input "true"
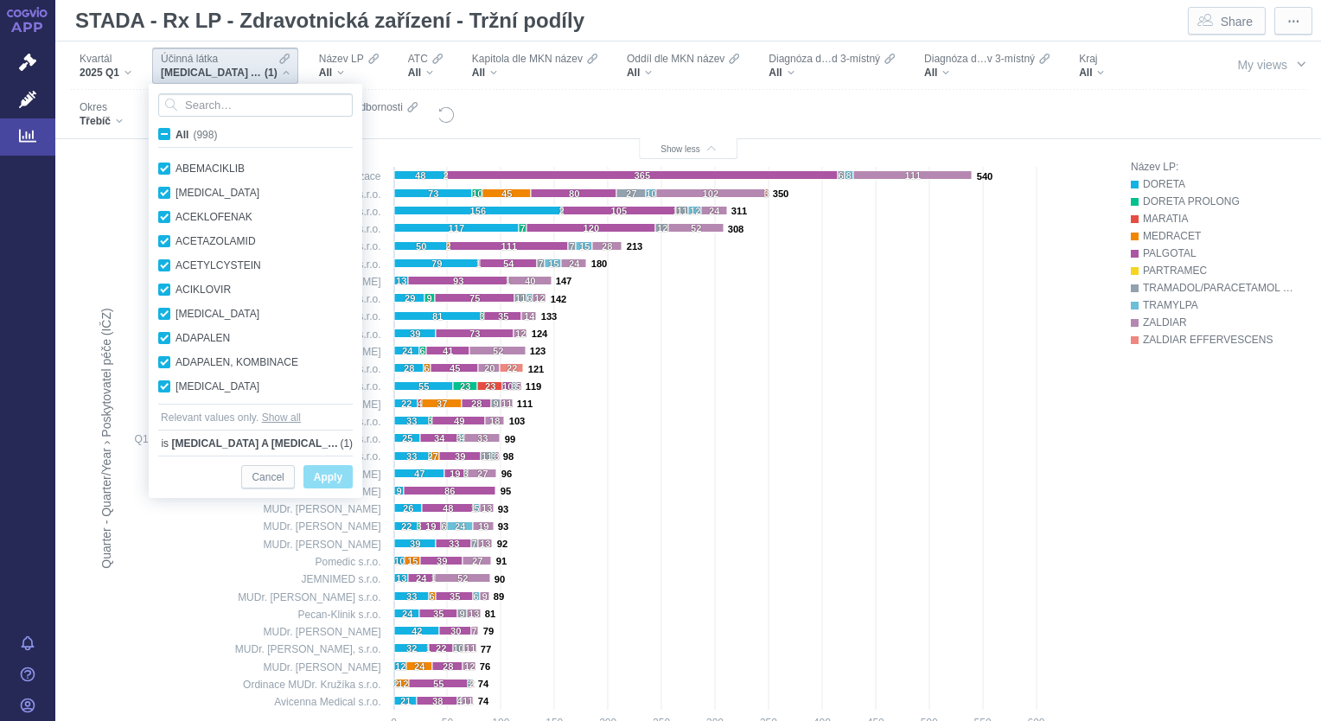
checkbox input "true"
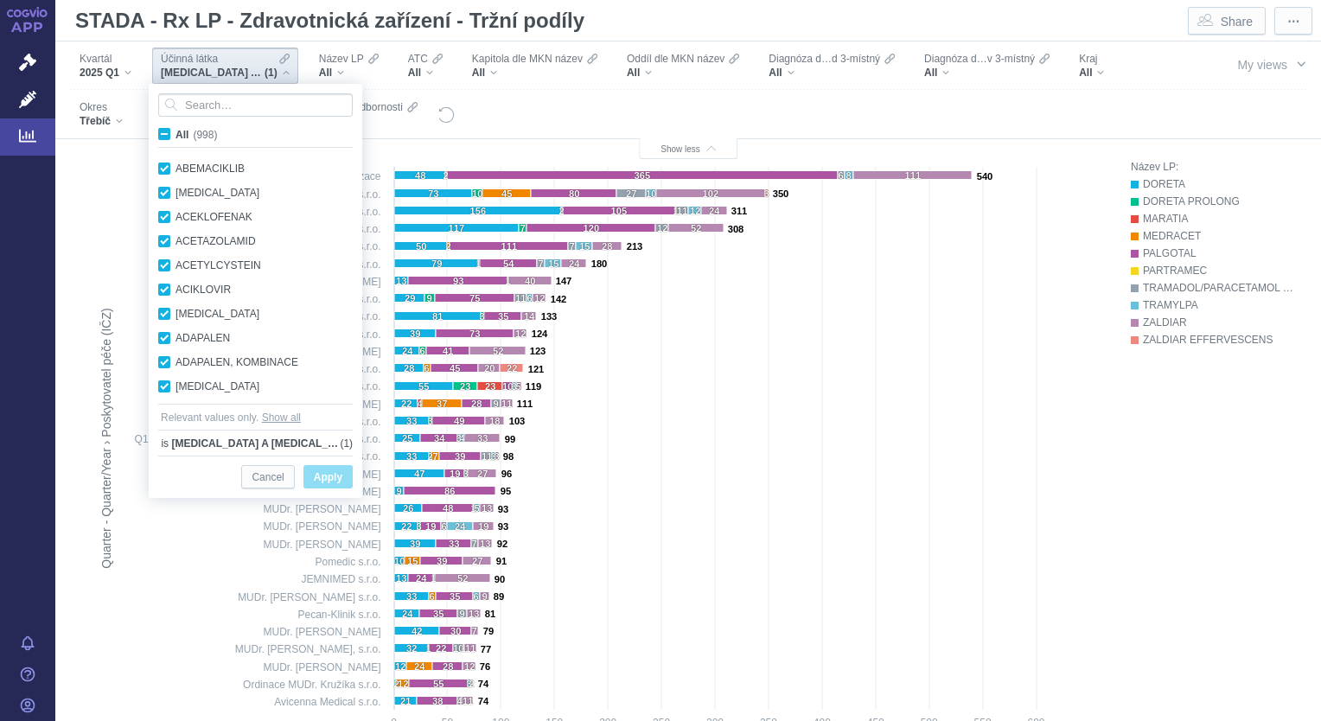
checkbox input "true"
click at [175, 139] on span "All (998)" at bounding box center [195, 135] width 41 height 12
click at [175, 137] on input "All (998)" at bounding box center [180, 130] width 11 height 11
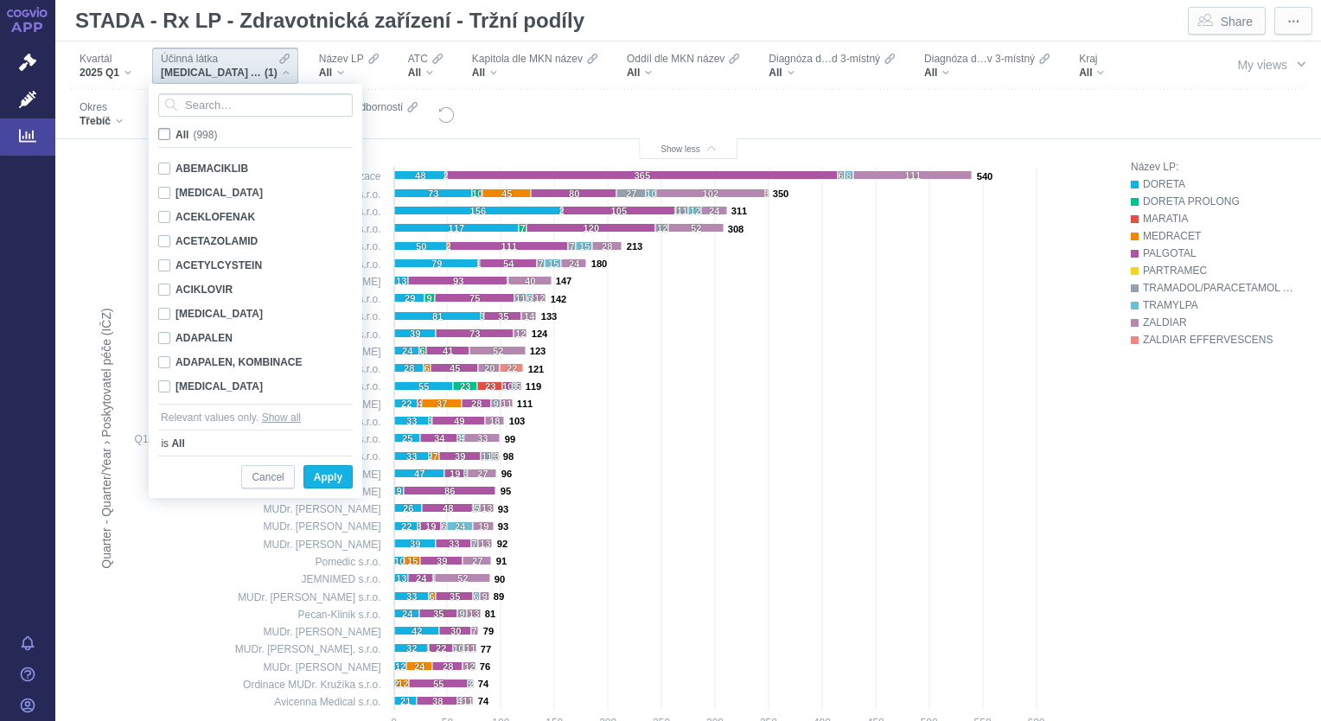
checkbox input "false"
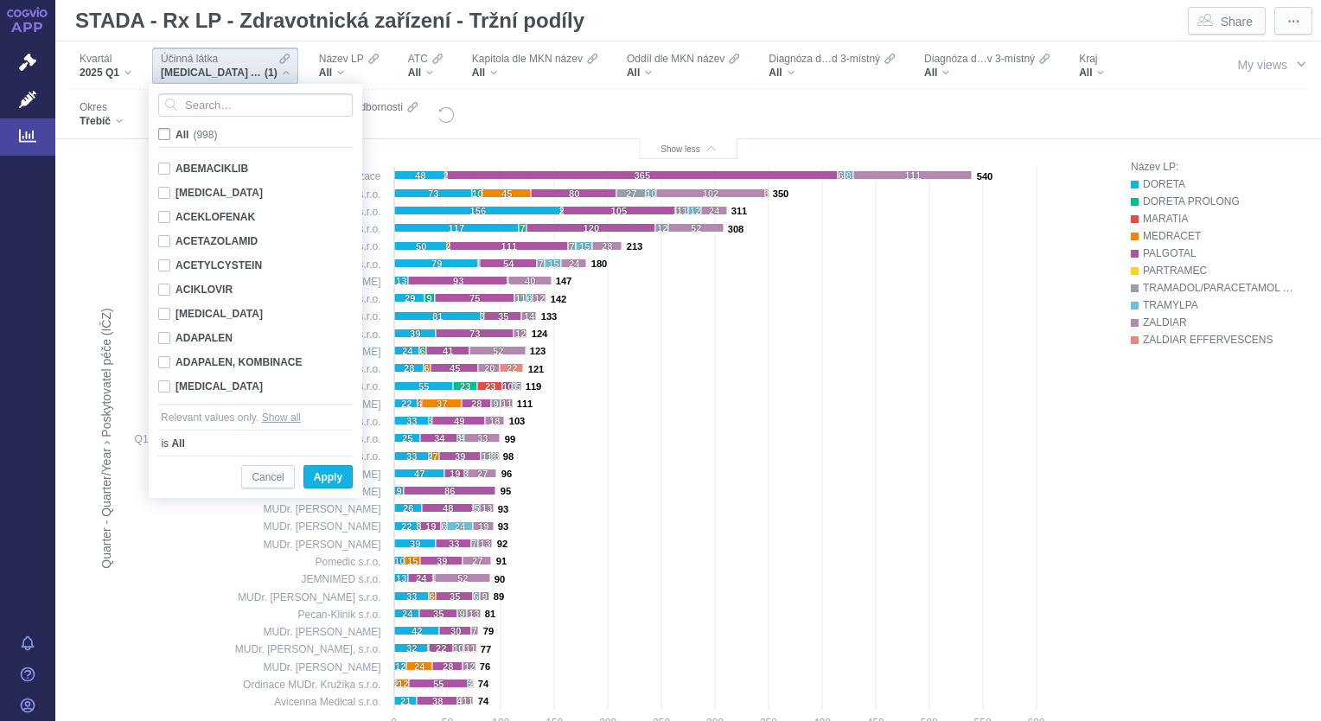
checkbox input "false"
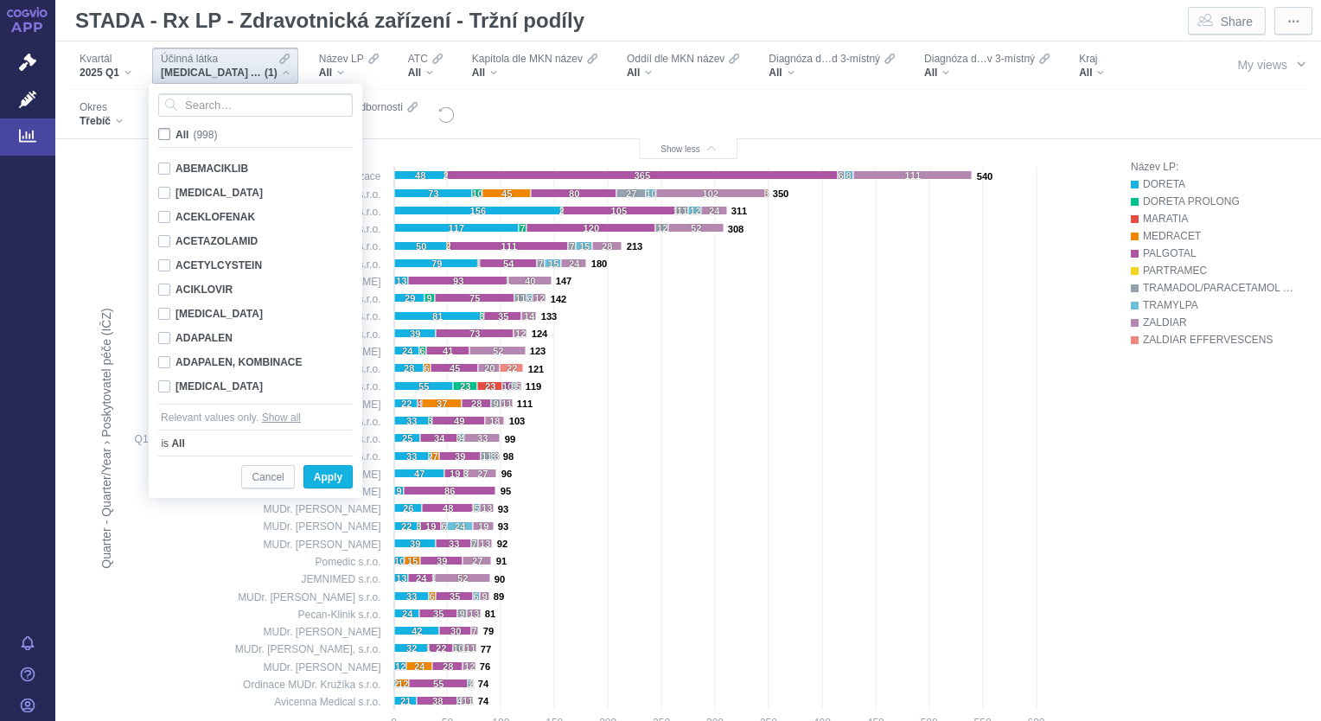
checkbox input "false"
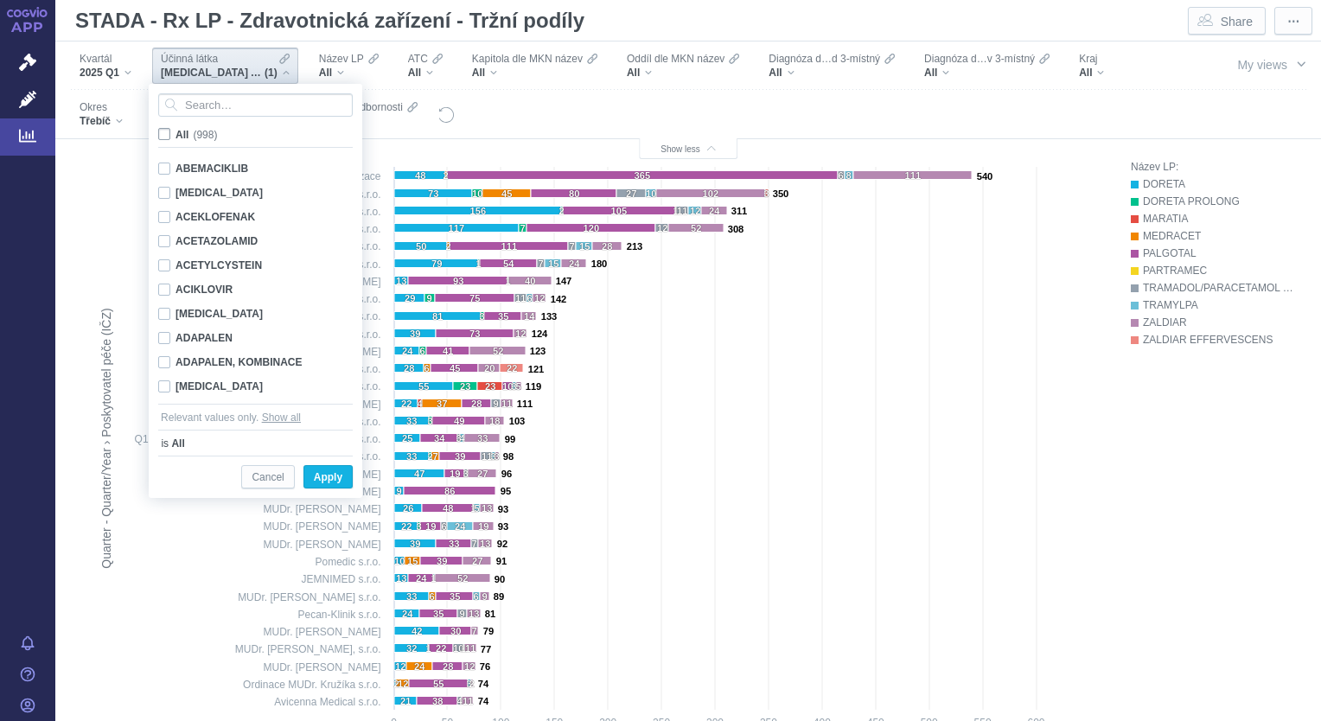
checkbox input "false"
click at [193, 112] on input "Search attribute values" at bounding box center [255, 104] width 195 height 23
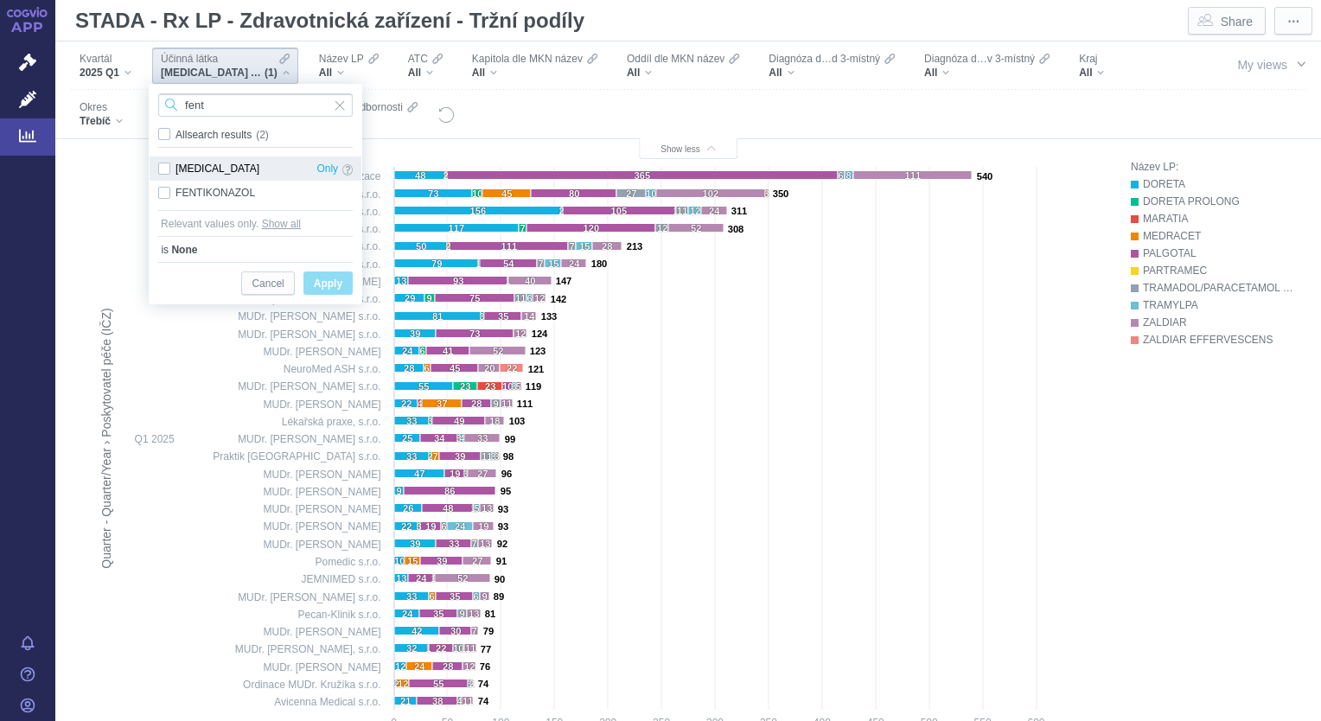
type input "fent"
click at [167, 170] on div "[MEDICAL_DATA] Only" at bounding box center [256, 168] width 212 height 24
checkbox input "true"
click at [335, 287] on span "Apply" at bounding box center [328, 284] width 29 height 22
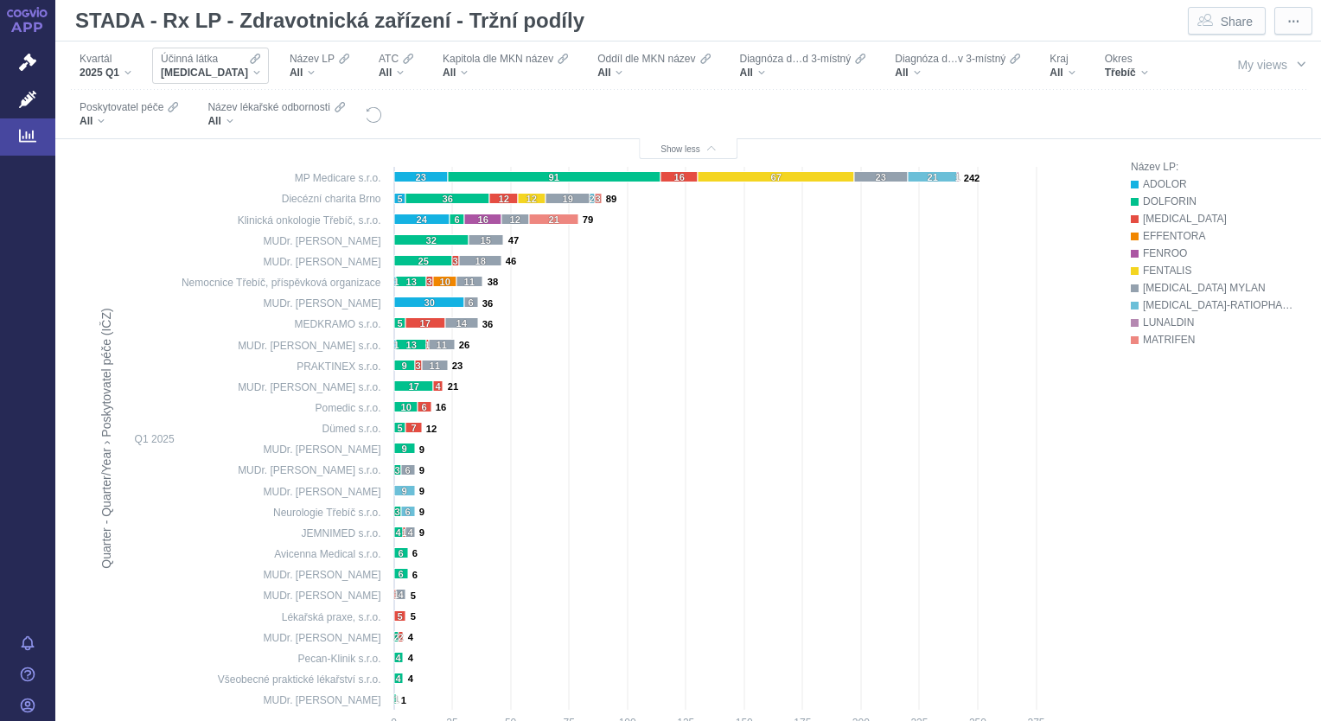
click at [220, 75] on div "[MEDICAL_DATA]" at bounding box center [210, 73] width 99 height 14
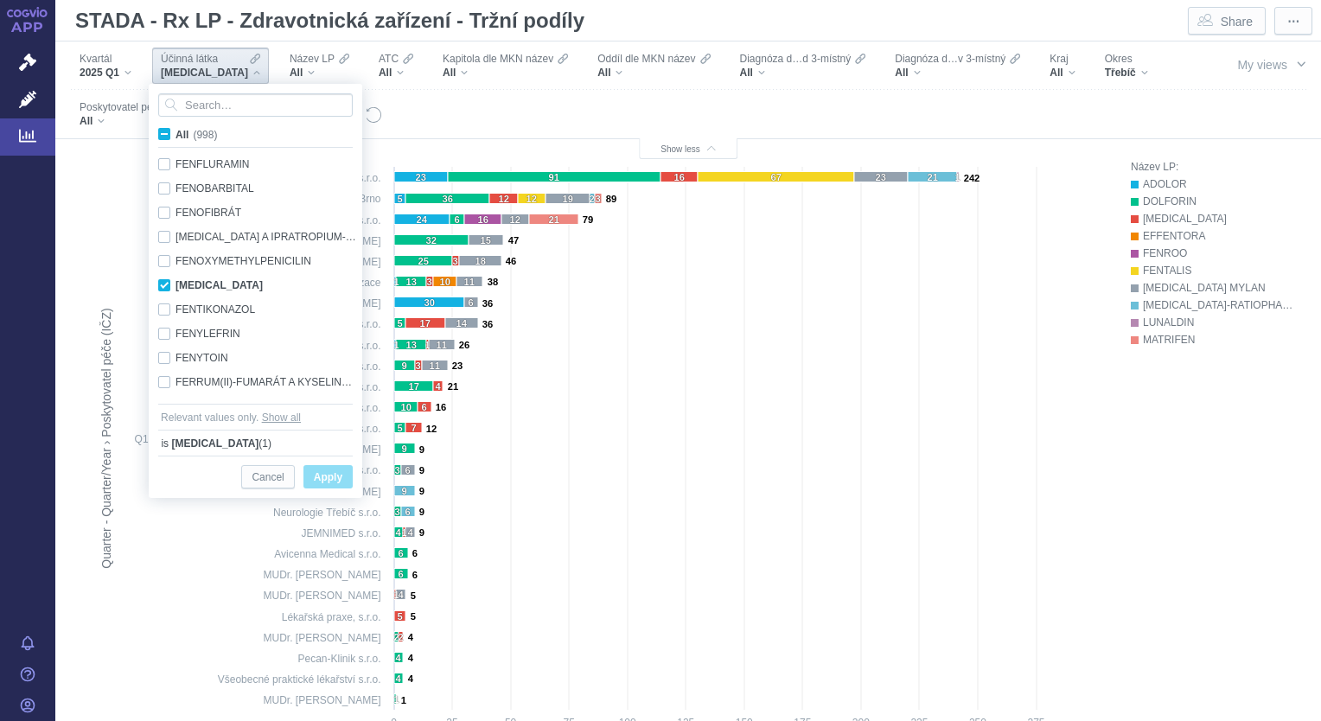
scroll to position [6814, 0]
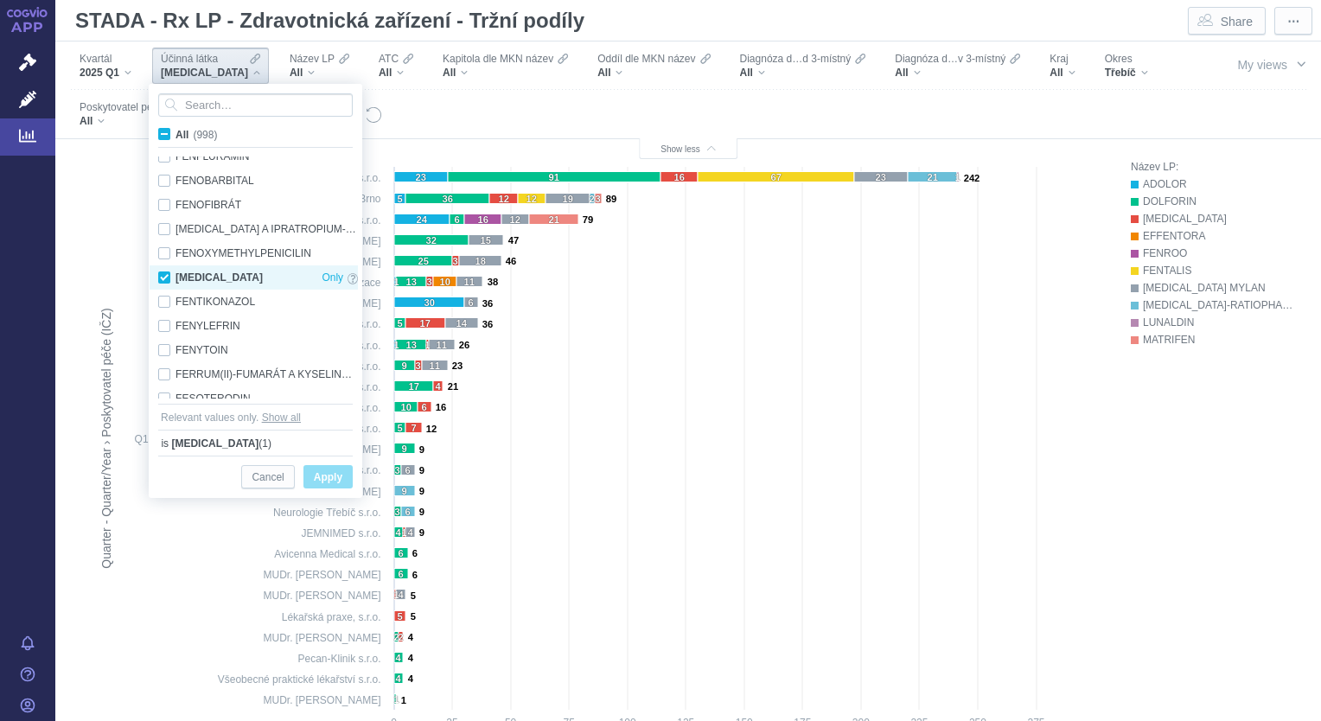
click at [165, 276] on div "[MEDICAL_DATA] Only" at bounding box center [258, 277] width 217 height 24
checkbox input "false"
click at [237, 105] on input "Search attribute values" at bounding box center [255, 104] width 195 height 23
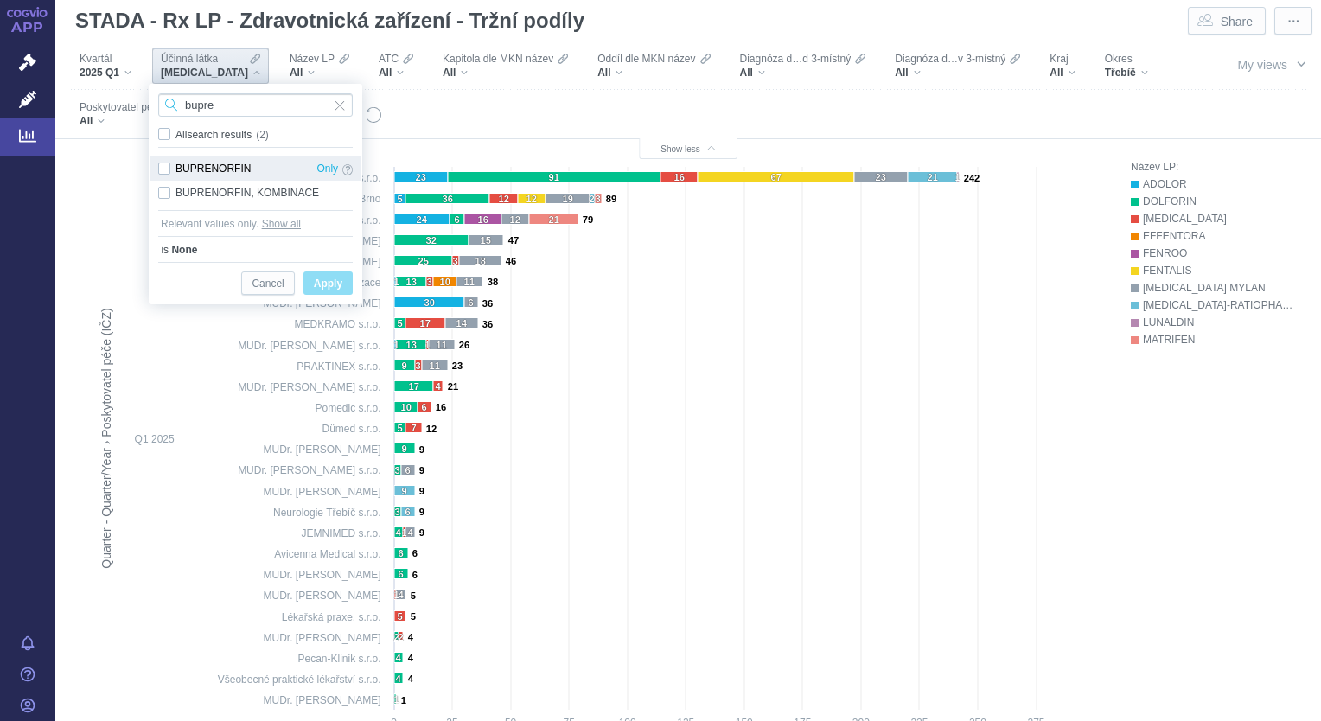
type input "bupre"
click at [166, 166] on div "BUPRENORFIN Only" at bounding box center [256, 168] width 212 height 24
checkbox input "true"
click at [326, 171] on span "Only" at bounding box center [327, 168] width 22 height 19
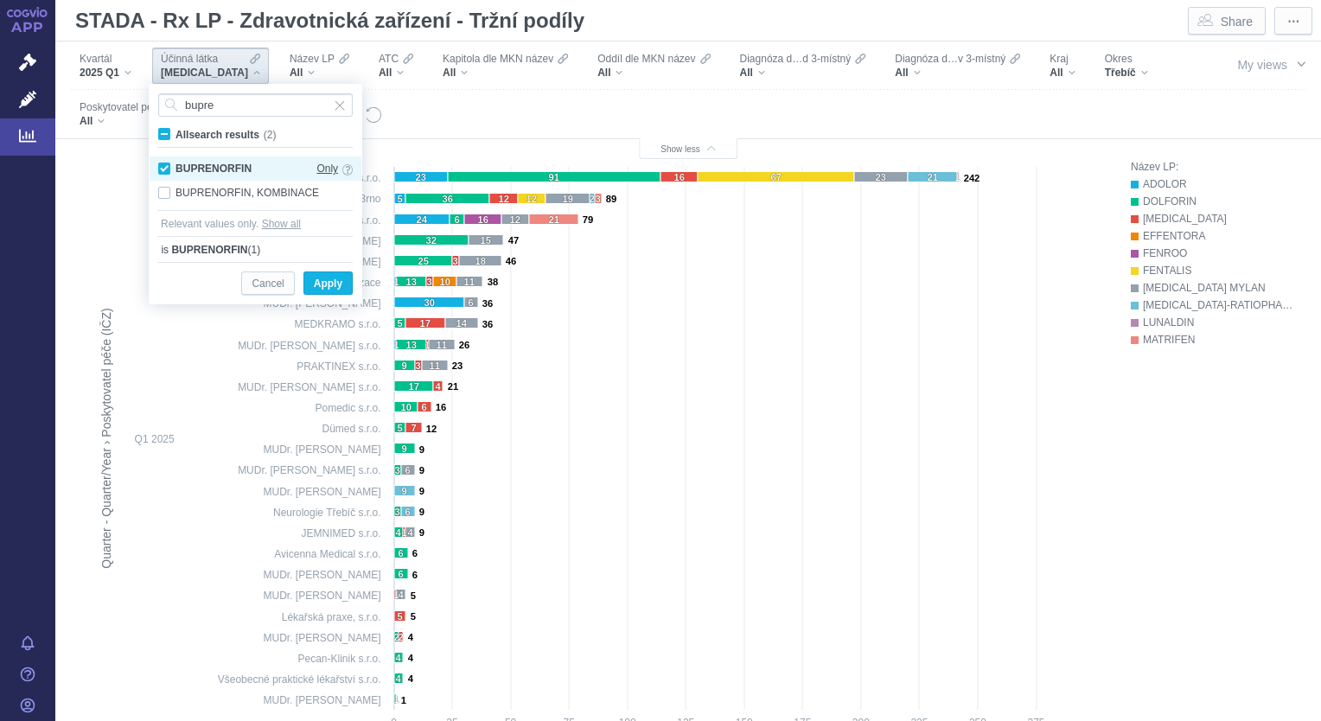
click at [326, 171] on span "Only" at bounding box center [327, 168] width 22 height 19
click at [329, 169] on span "Only" at bounding box center [327, 168] width 22 height 19
click at [323, 168] on span "Only" at bounding box center [327, 168] width 22 height 19
click at [325, 169] on span "Only" at bounding box center [327, 168] width 22 height 19
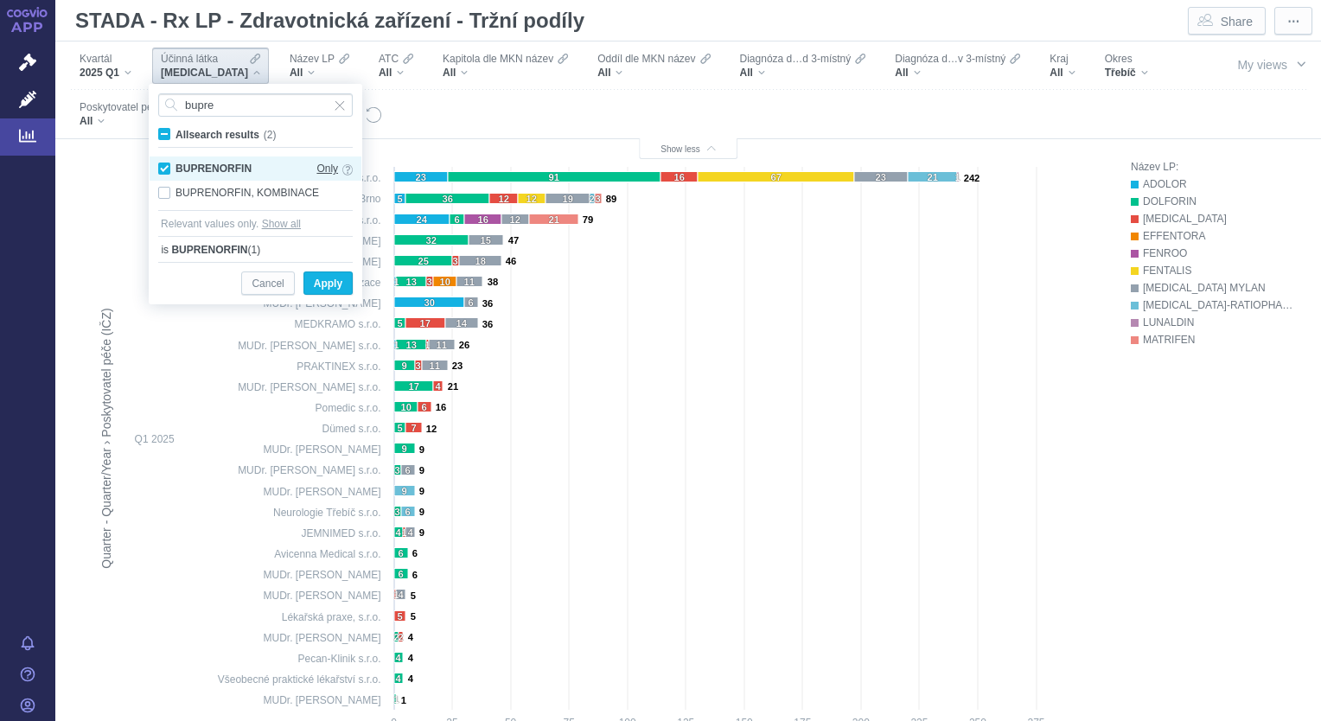
click at [325, 169] on span "Only" at bounding box center [327, 168] width 22 height 19
drag, startPoint x: 325, startPoint y: 169, endPoint x: 332, endPoint y: 284, distance: 115.2
click at [332, 284] on span "Apply" at bounding box center [328, 284] width 29 height 22
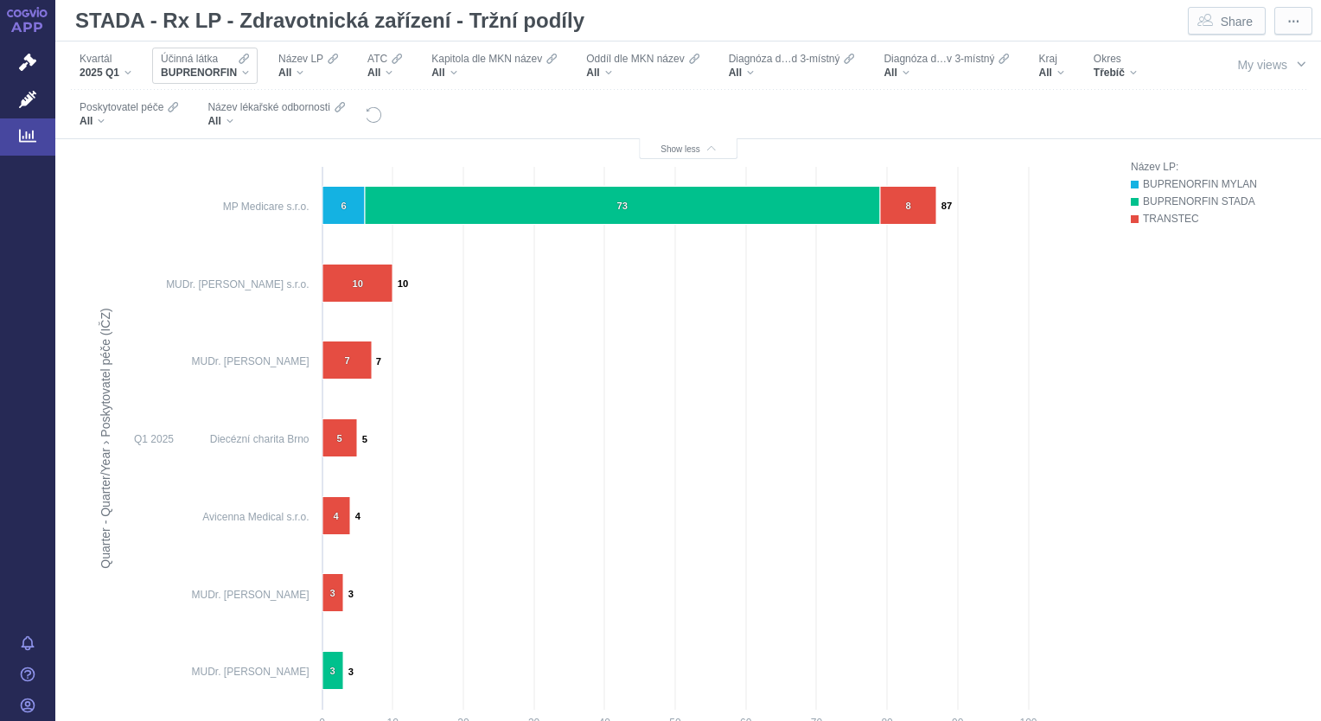
click at [240, 77] on div "BUPRENORFIN" at bounding box center [205, 73] width 88 height 14
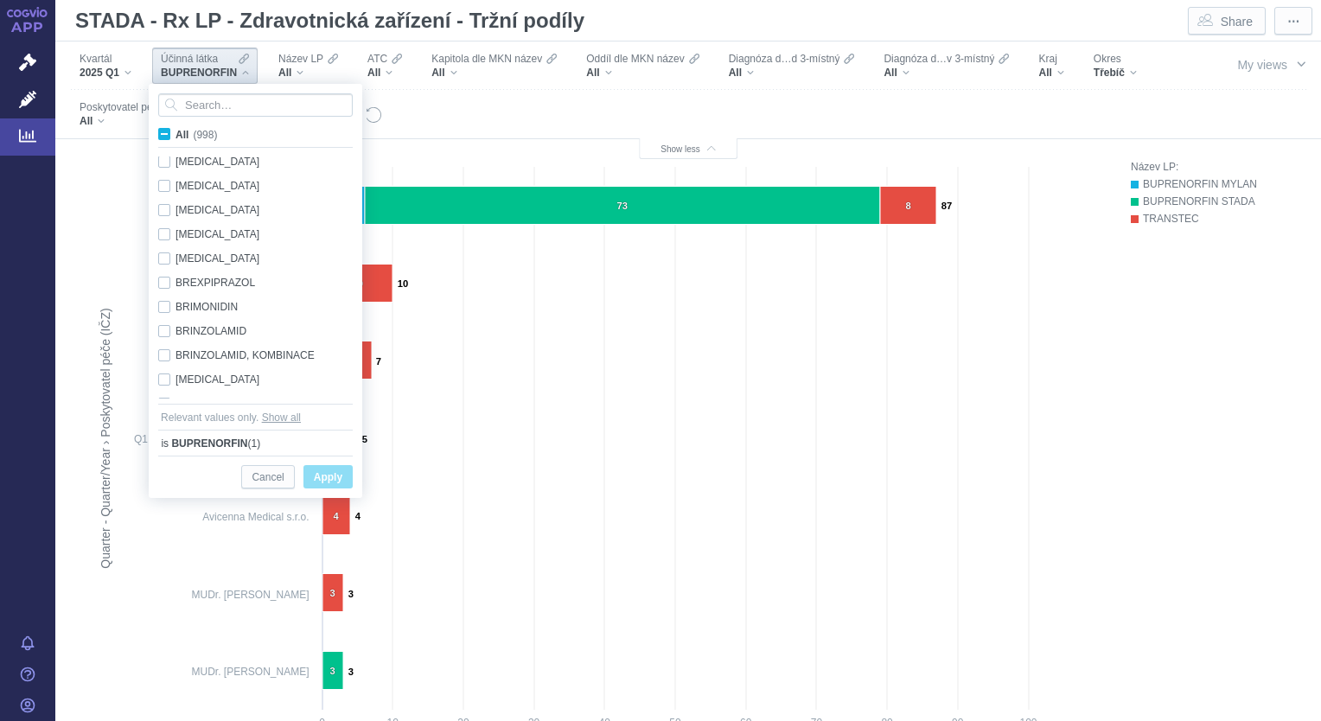
scroll to position [2626, 0]
click at [175, 138] on span "All (998)" at bounding box center [195, 135] width 41 height 12
click at [175, 137] on input "All (998)" at bounding box center [180, 130] width 11 height 11
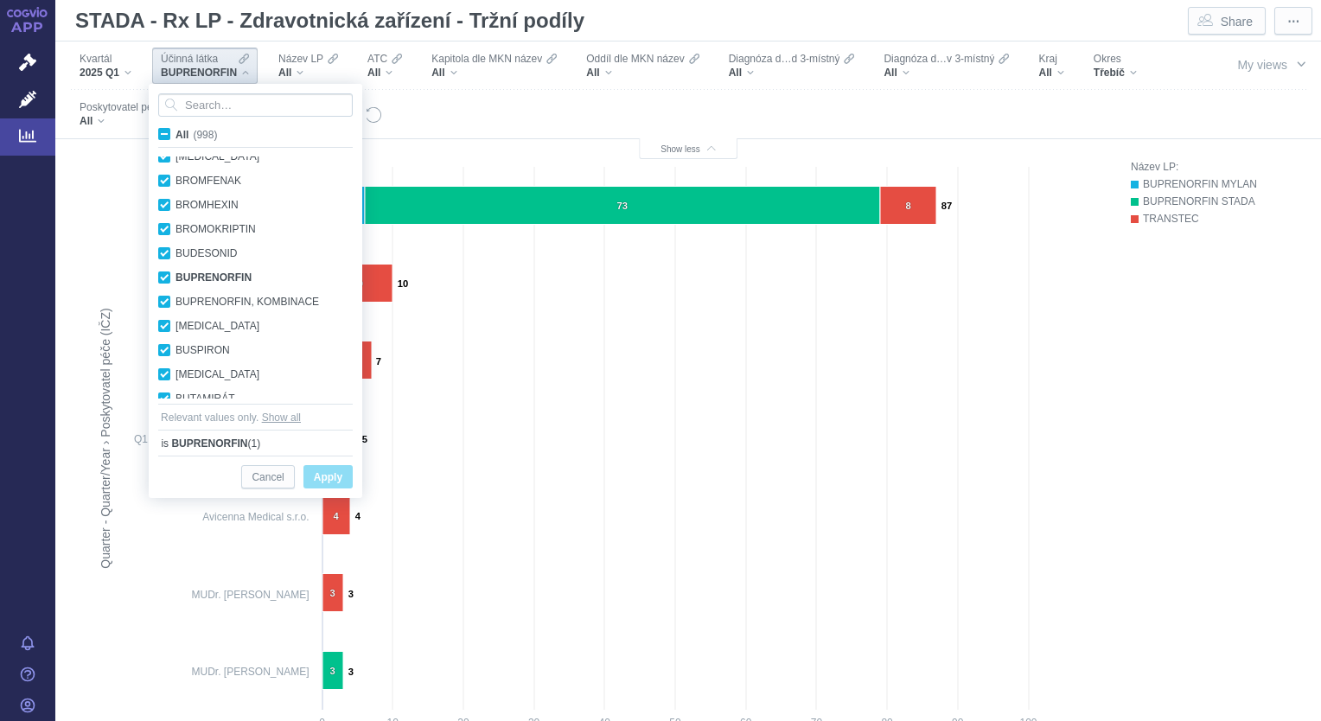
checkbox input "true"
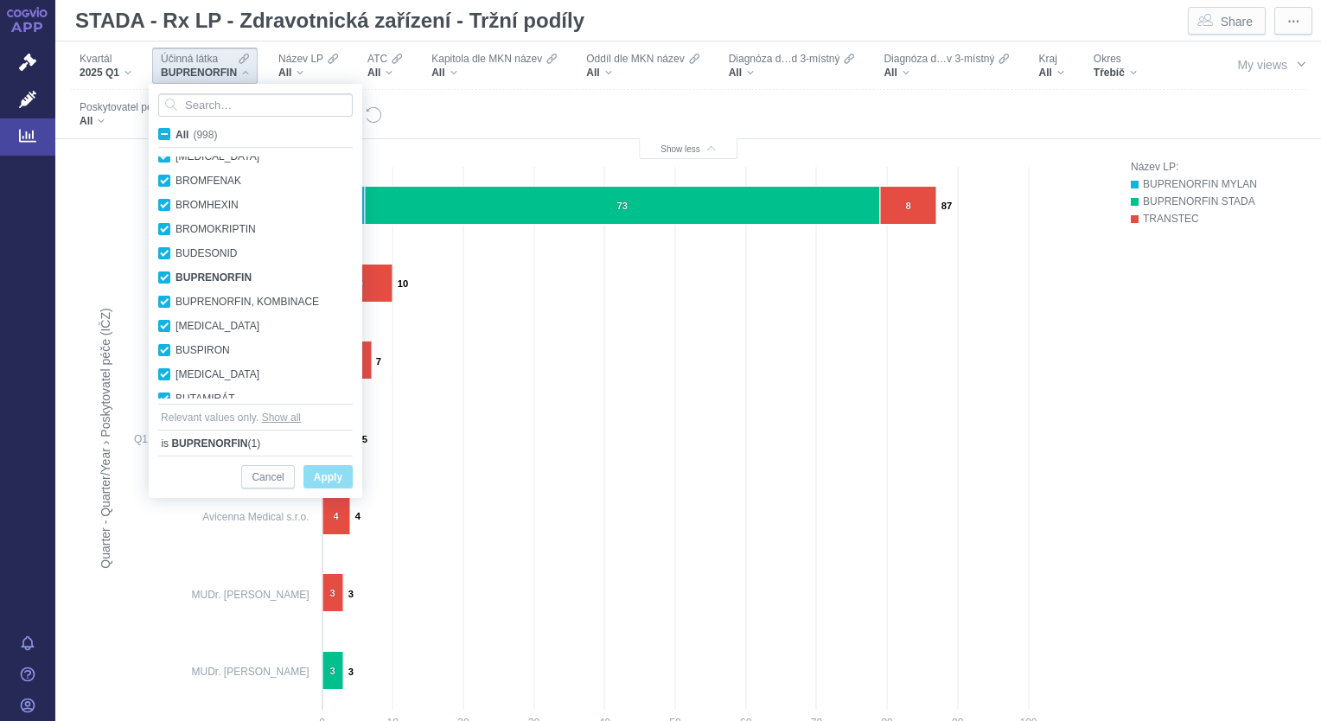
checkbox input "true"
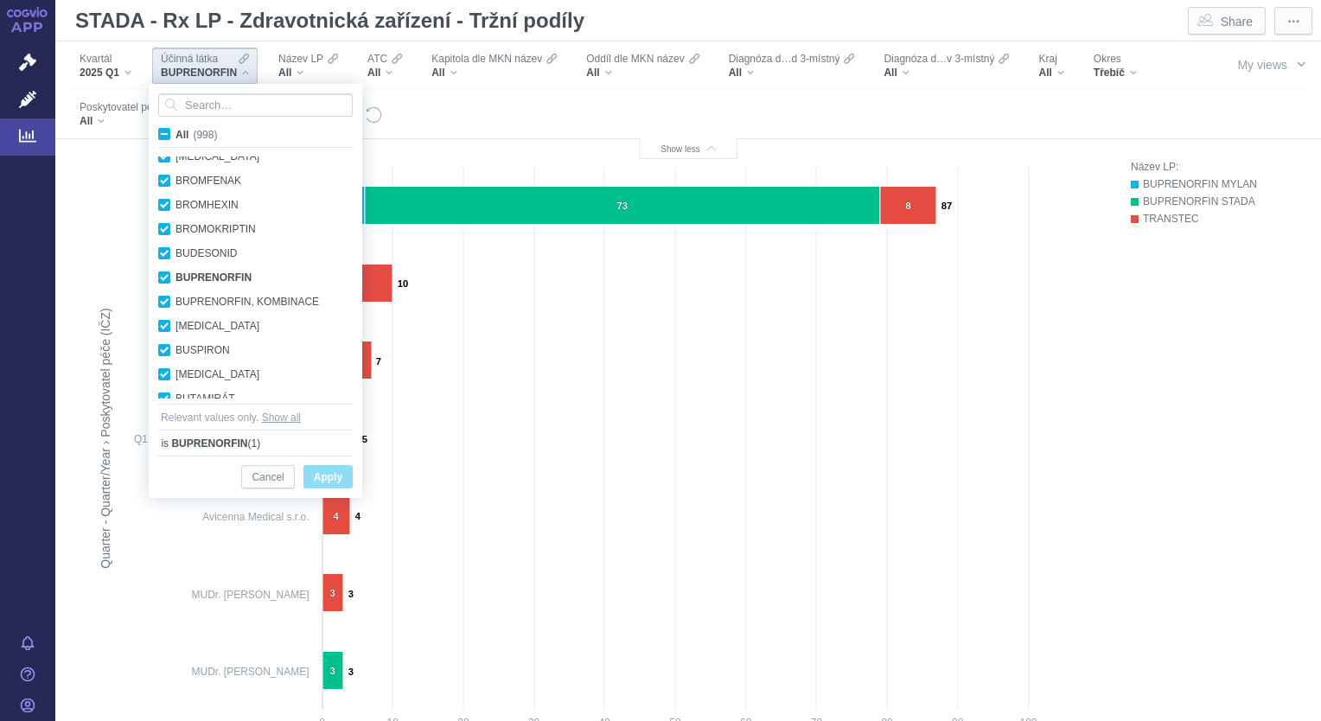
checkbox input "true"
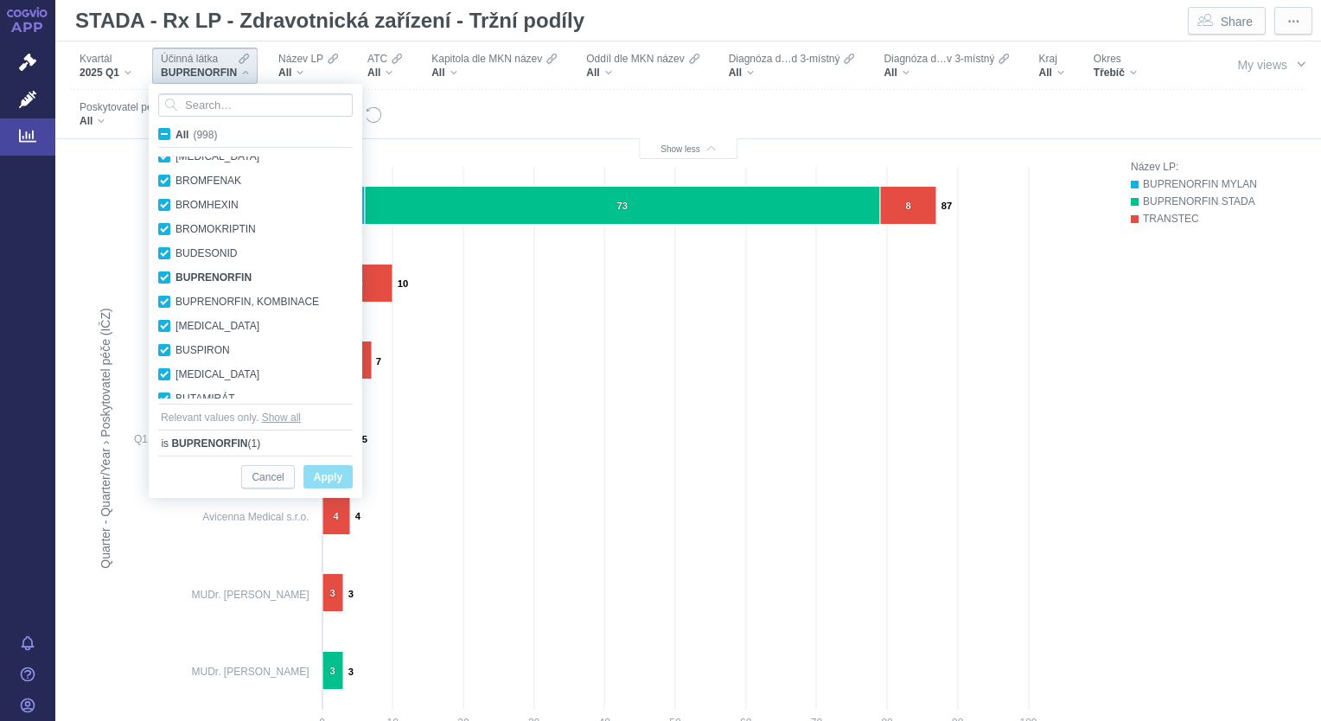
checkbox input "true"
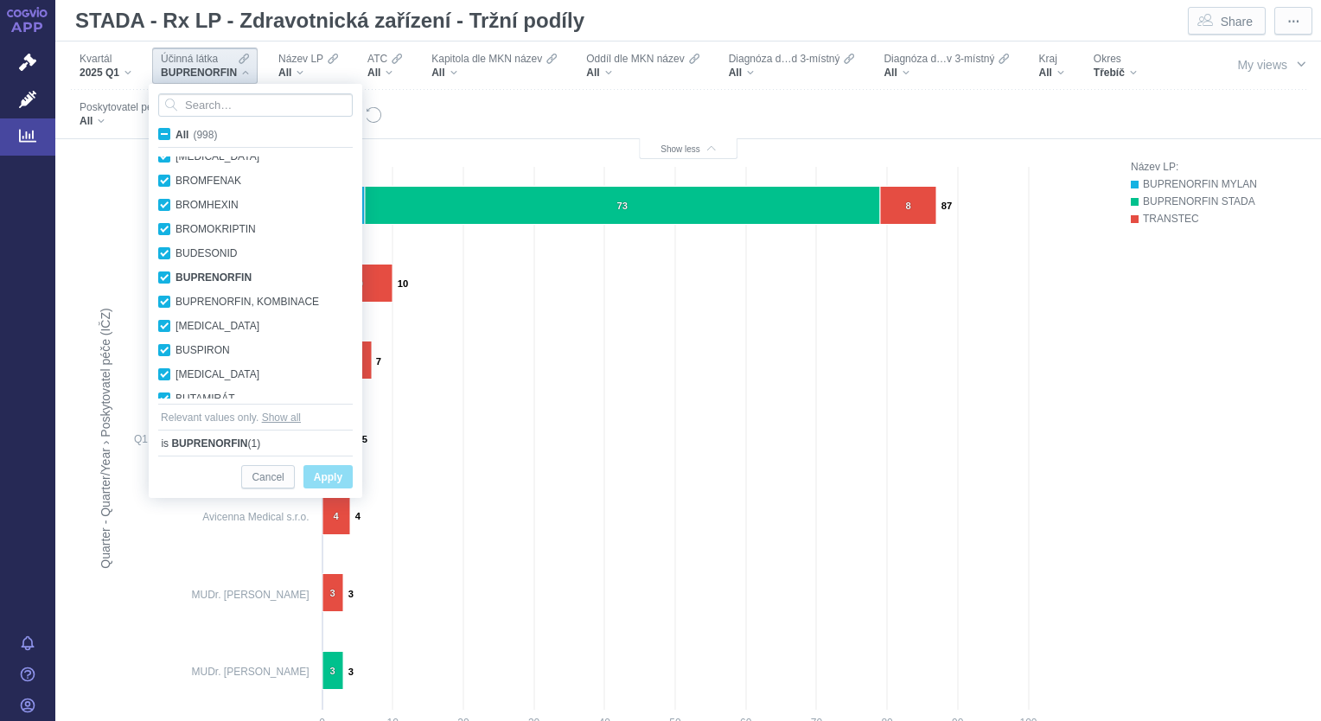
checkbox input "true"
click at [175, 138] on span "All (998)" at bounding box center [195, 135] width 41 height 12
click at [175, 137] on input "All (998)" at bounding box center [180, 130] width 11 height 11
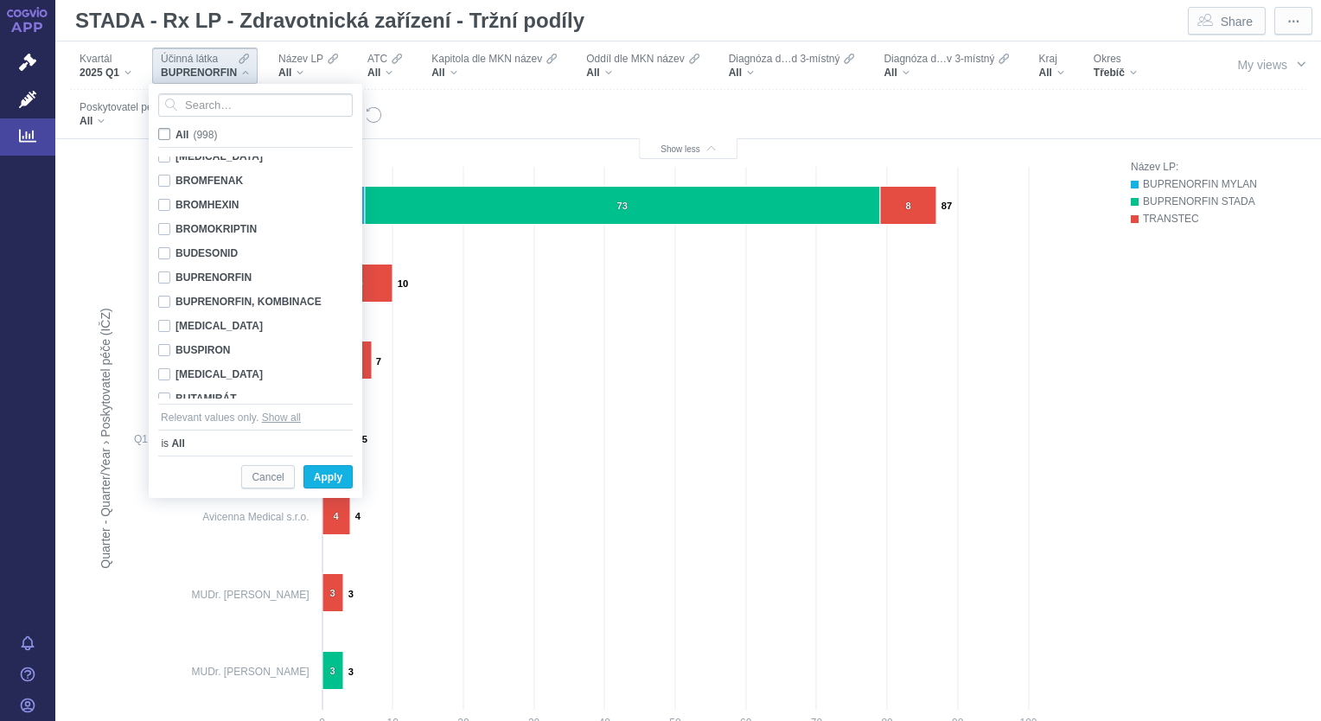
checkbox input "false"
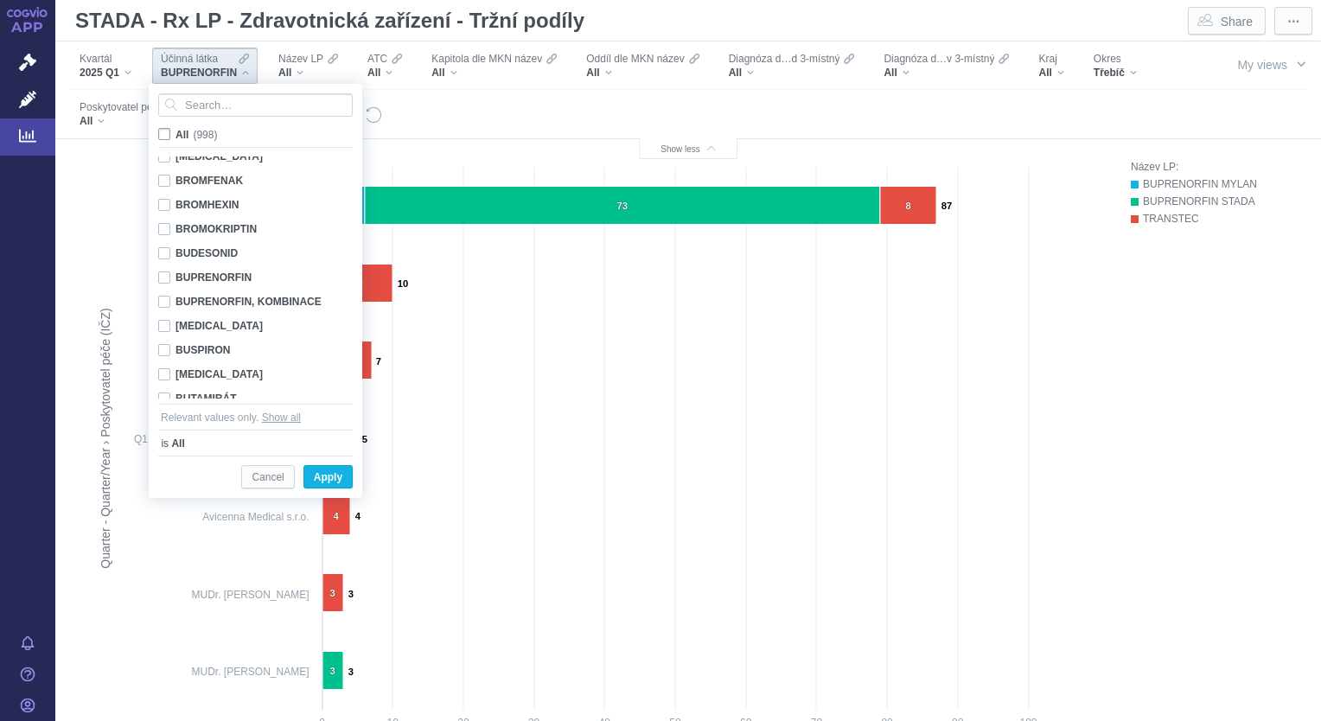
checkbox input "false"
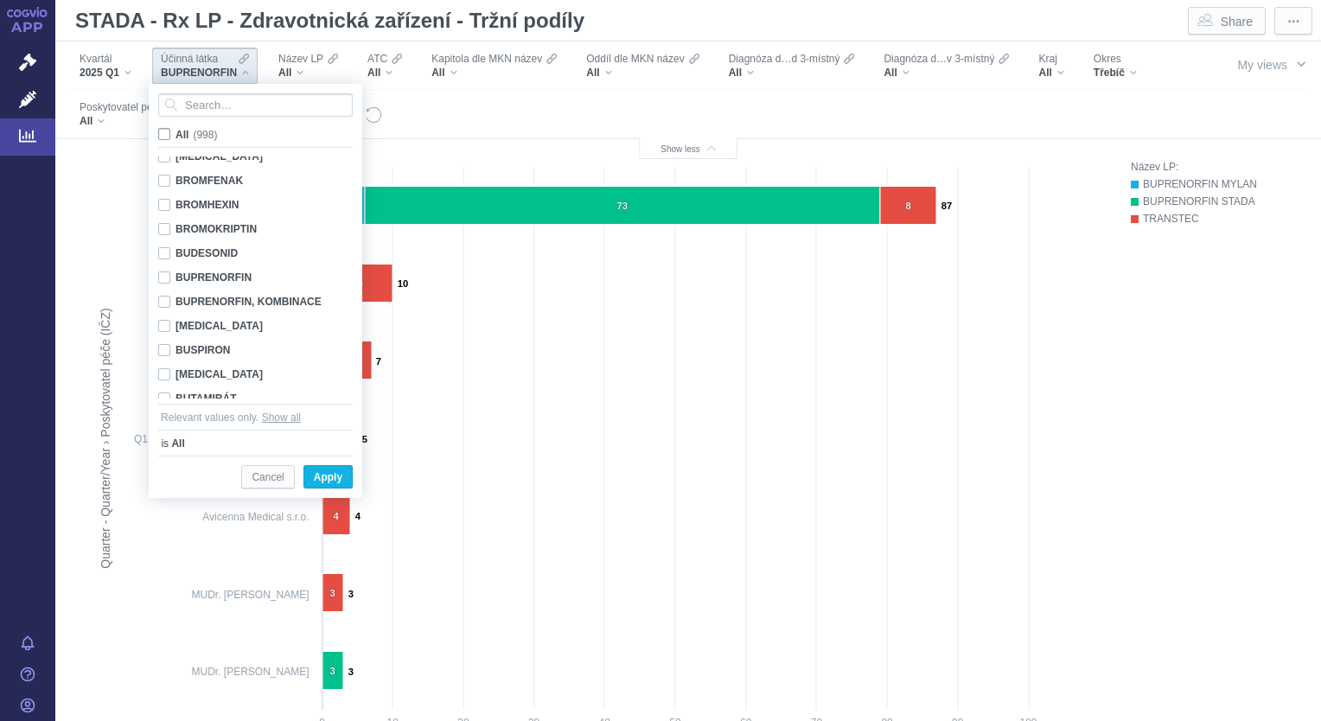
checkbox input "false"
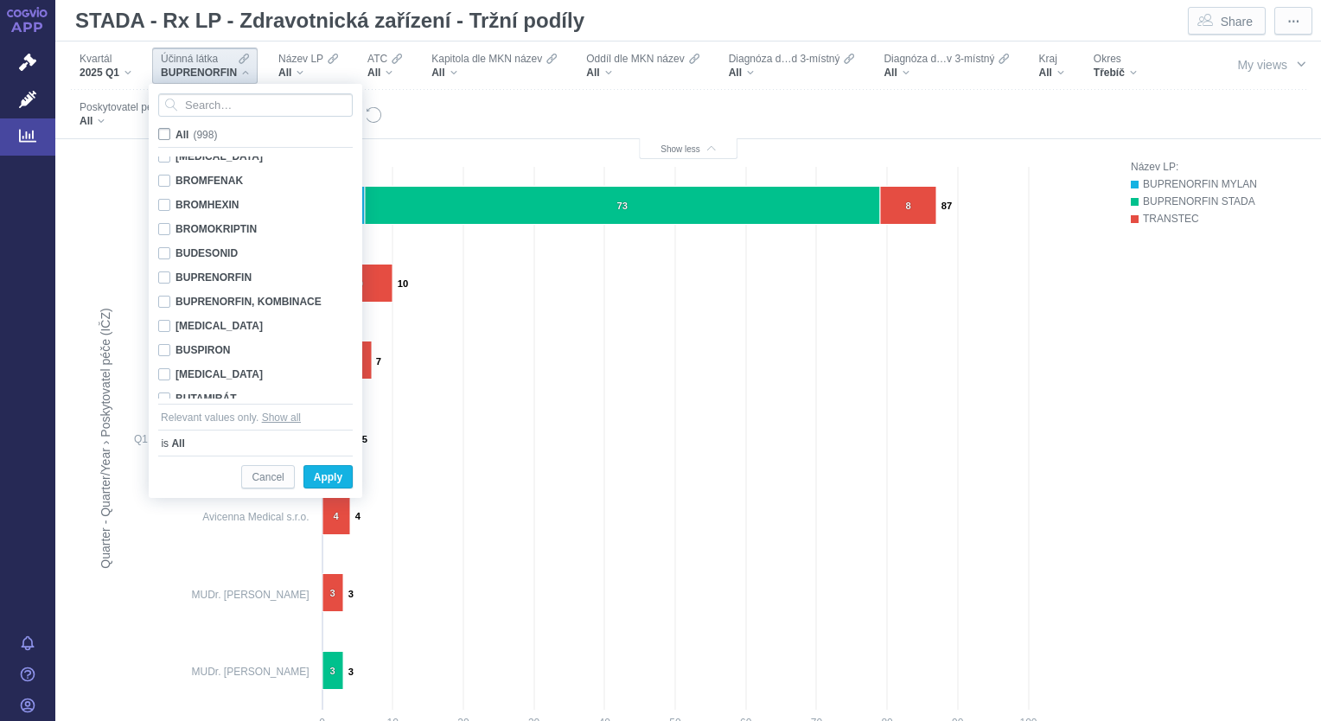
checkbox input "false"
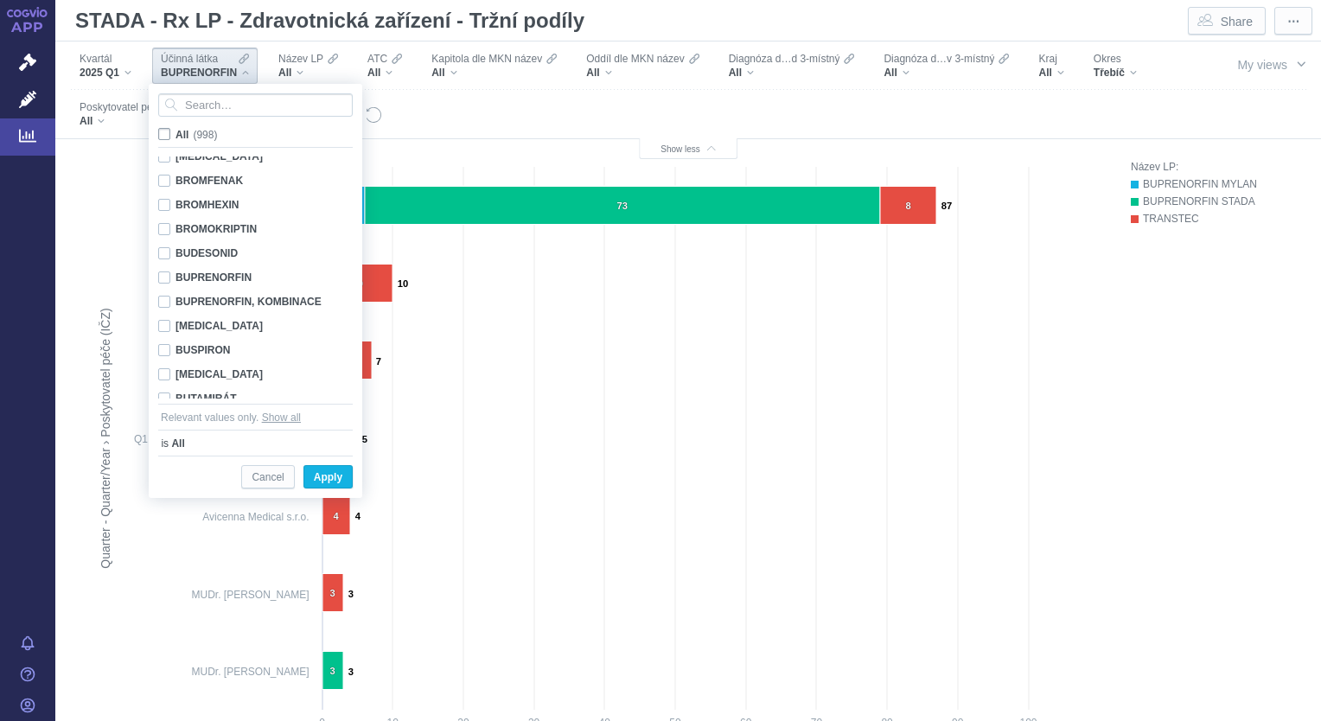
checkbox input "false"
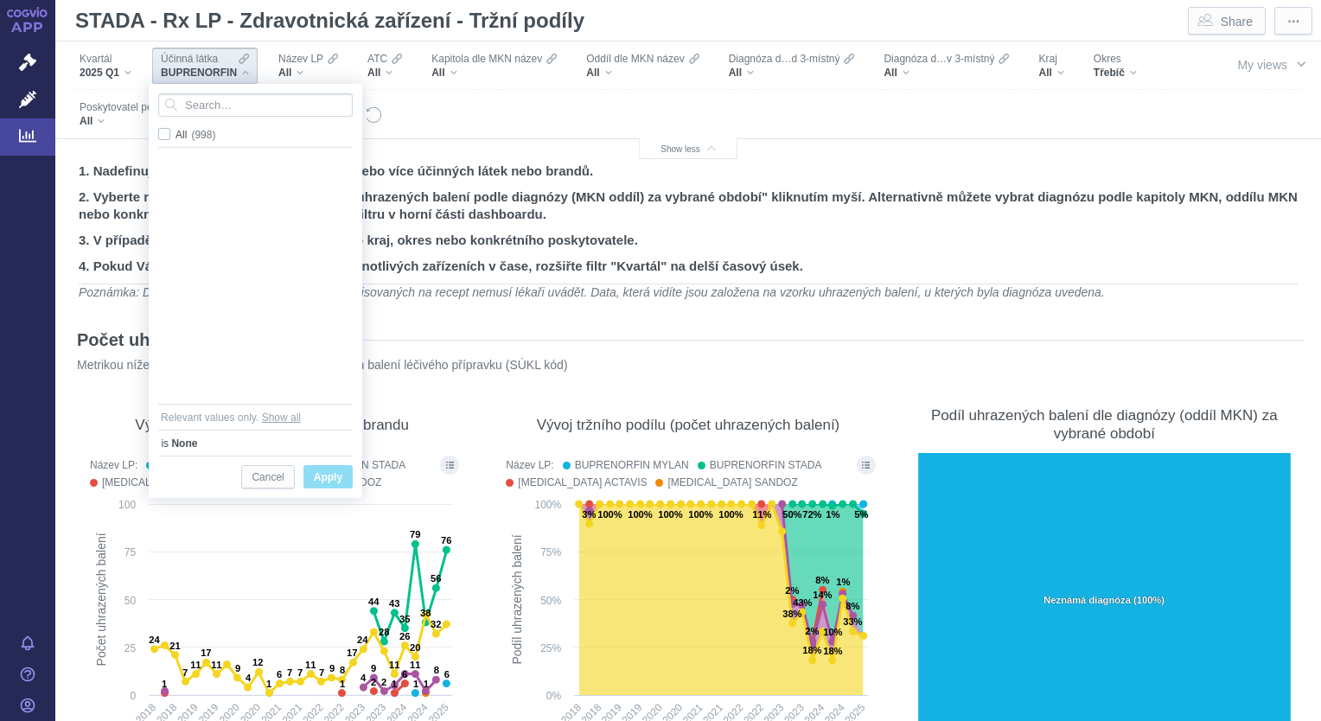
scroll to position [2626, 0]
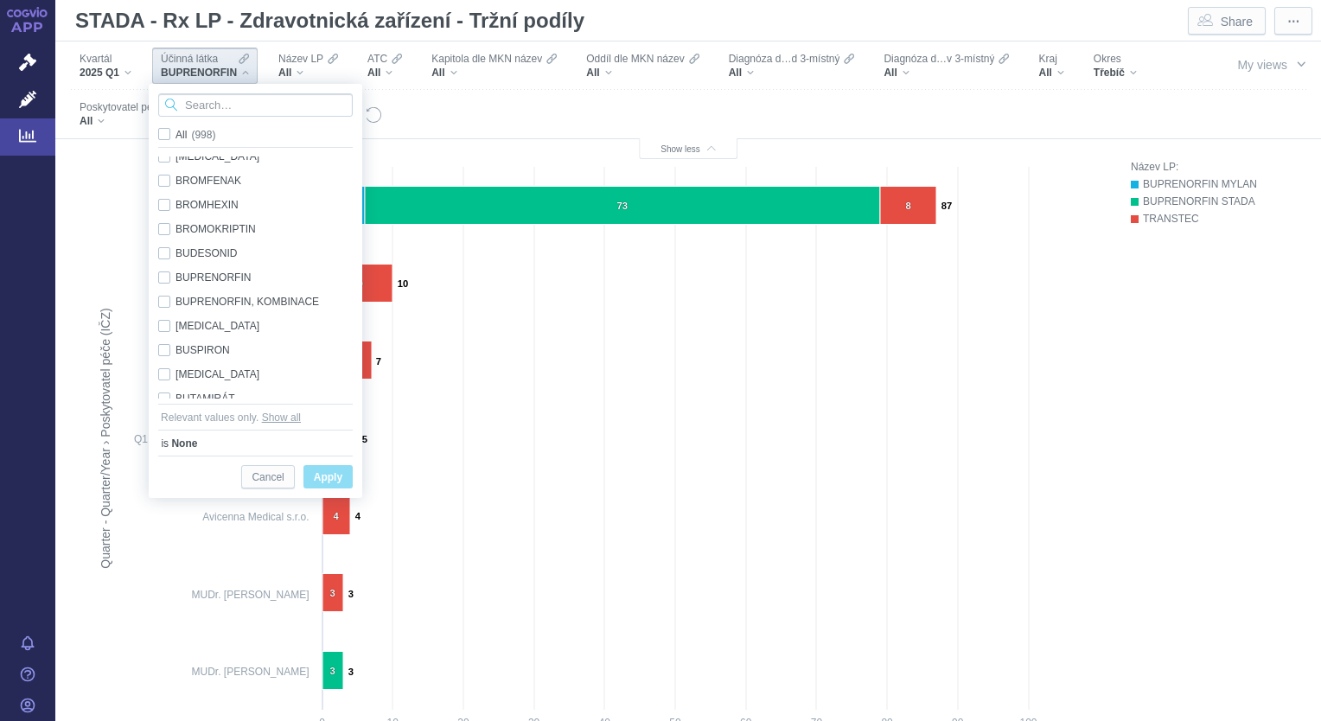
click at [179, 109] on input "Search attribute values" at bounding box center [255, 104] width 195 height 23
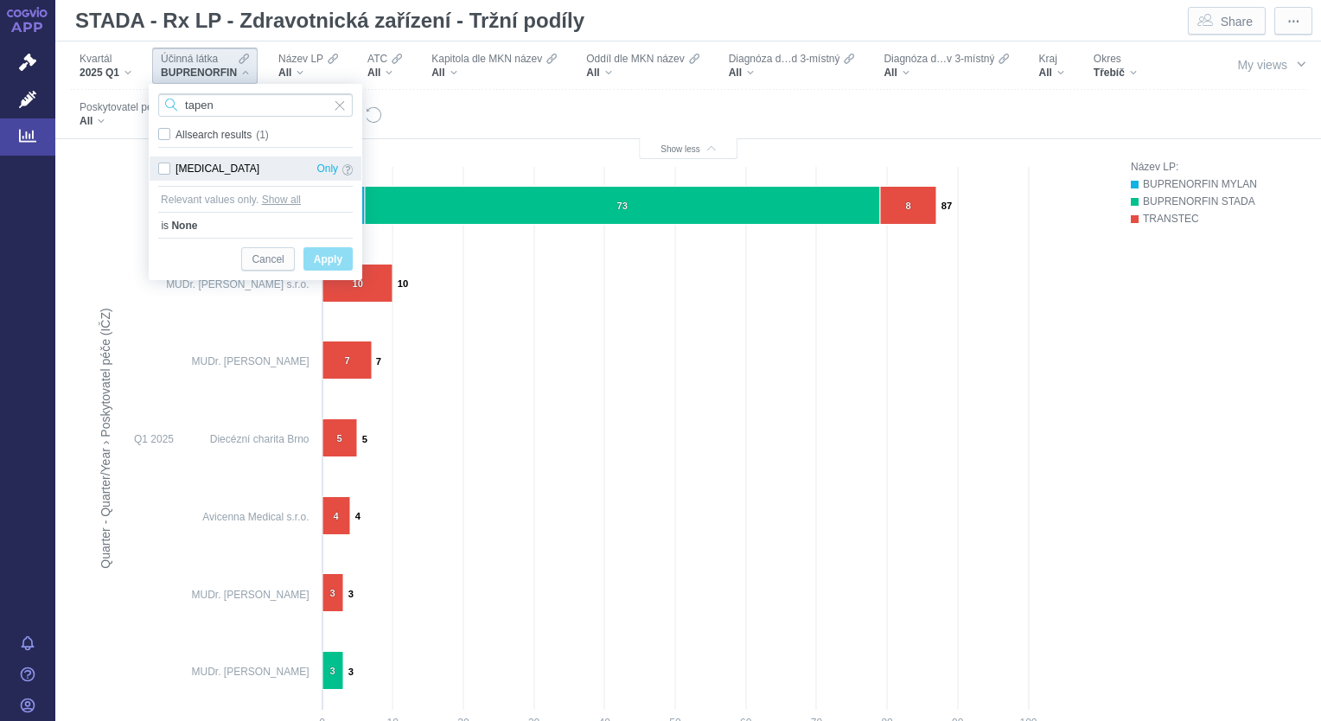
type input "tapen"
click at [163, 163] on div "TAPENTADOL Only" at bounding box center [256, 168] width 212 height 24
checkbox input "true"
click at [332, 254] on span "Apply" at bounding box center [328, 260] width 29 height 22
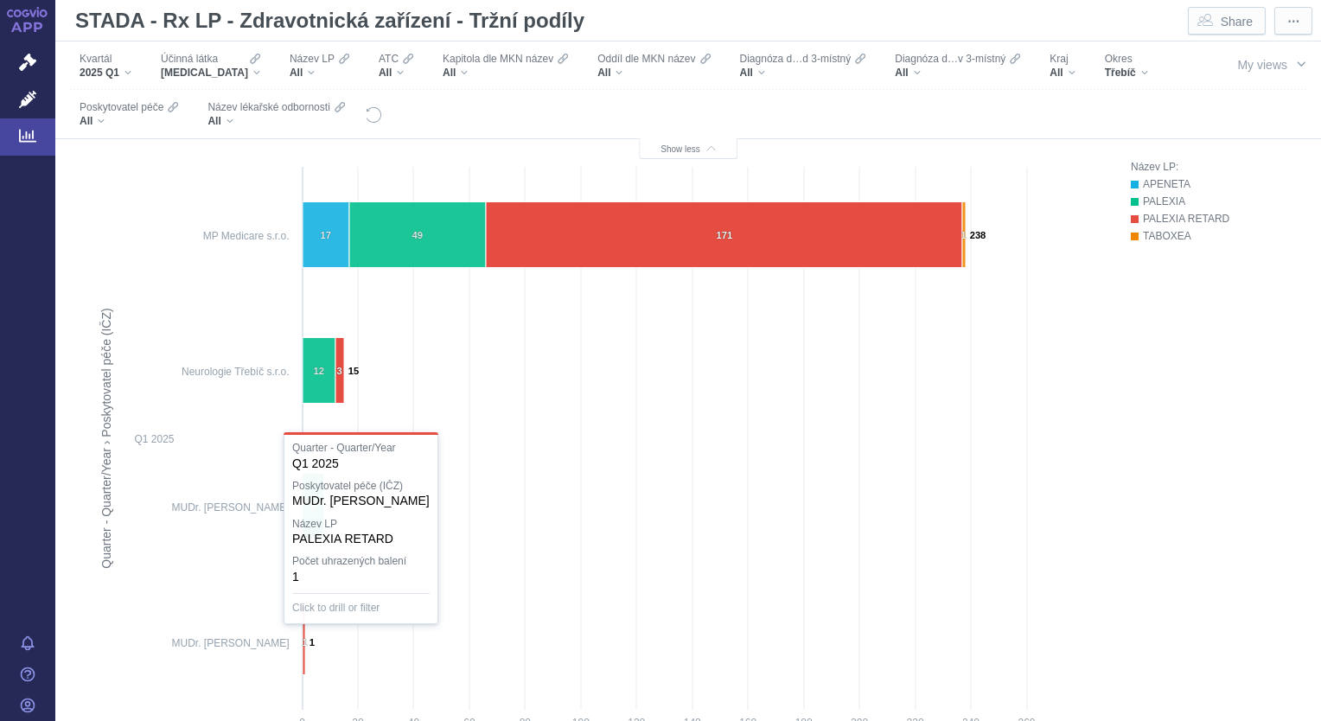
scroll to position [674, 0]
